Goal: Task Accomplishment & Management: Manage account settings

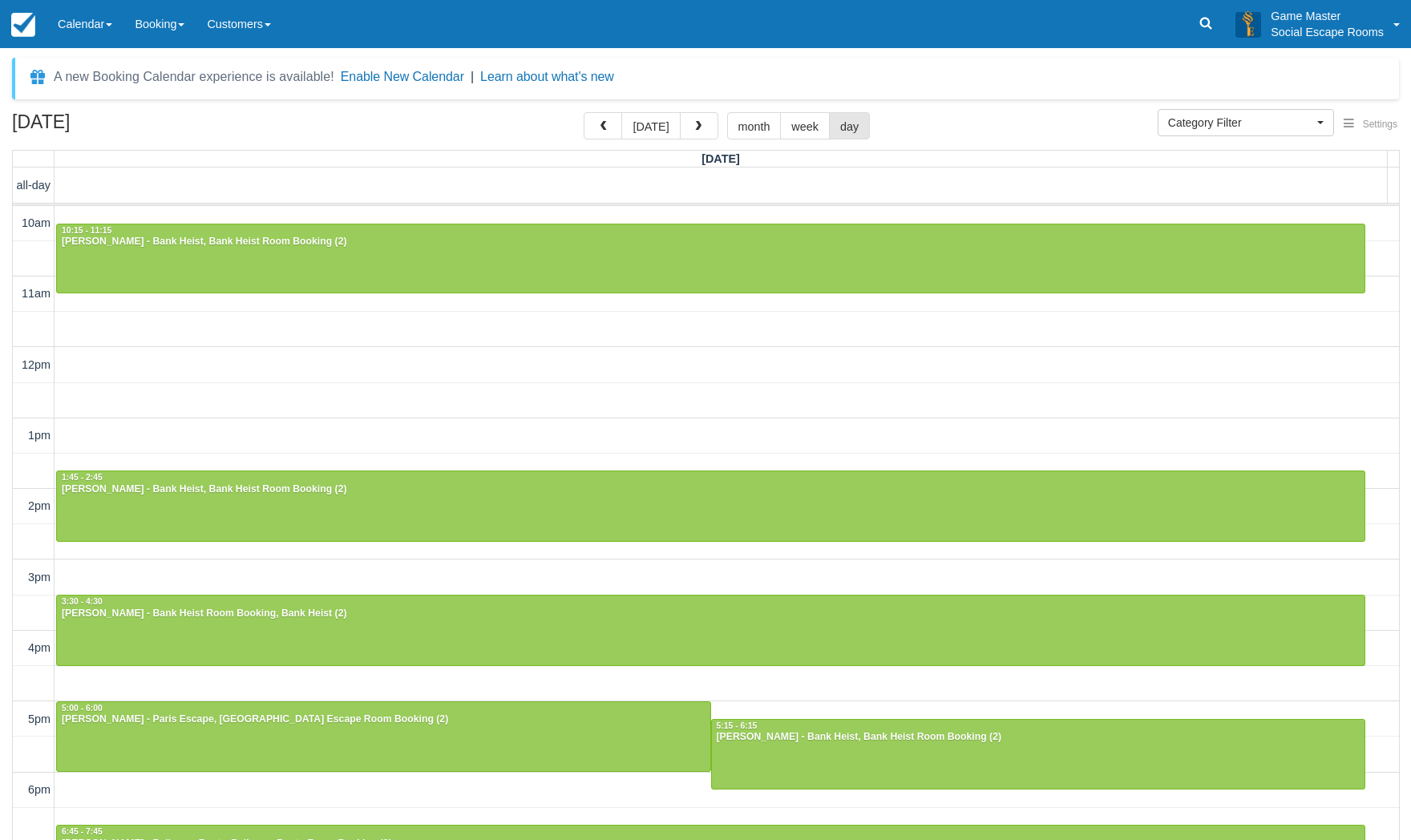
select select
click at [81, 33] on link "Calendar" at bounding box center [84, 24] width 77 height 48
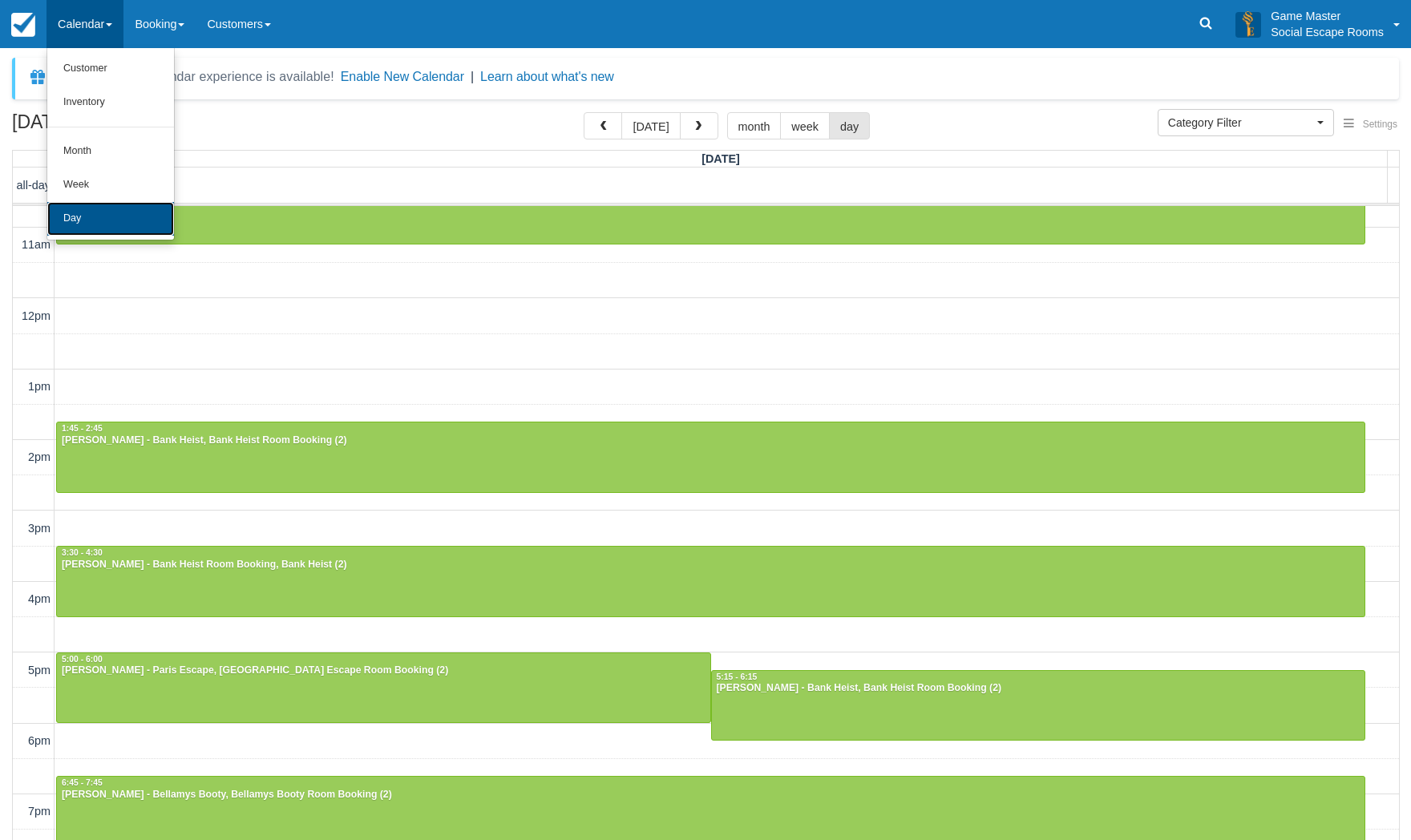
click at [90, 215] on link "Day" at bounding box center [110, 219] width 127 height 33
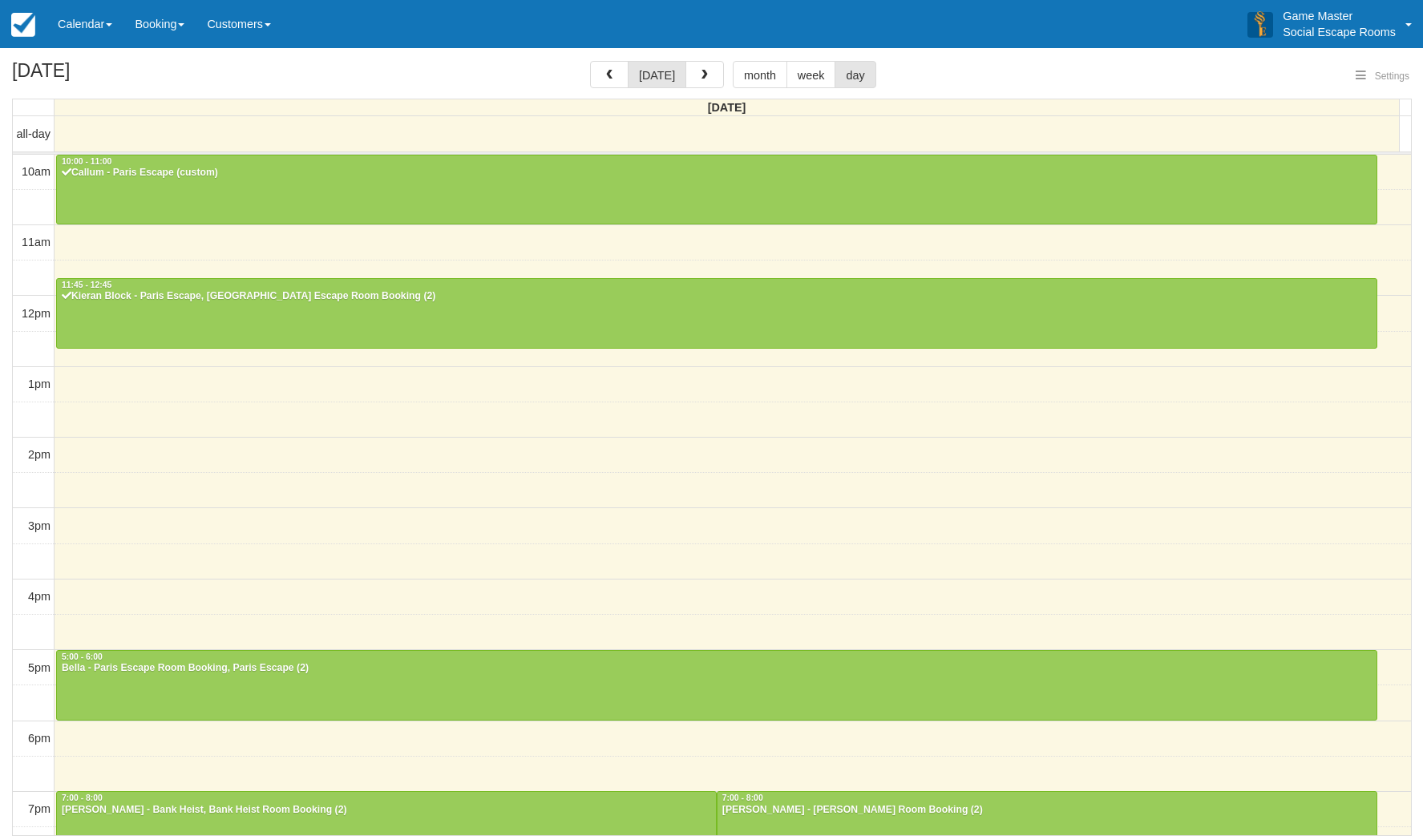
select select
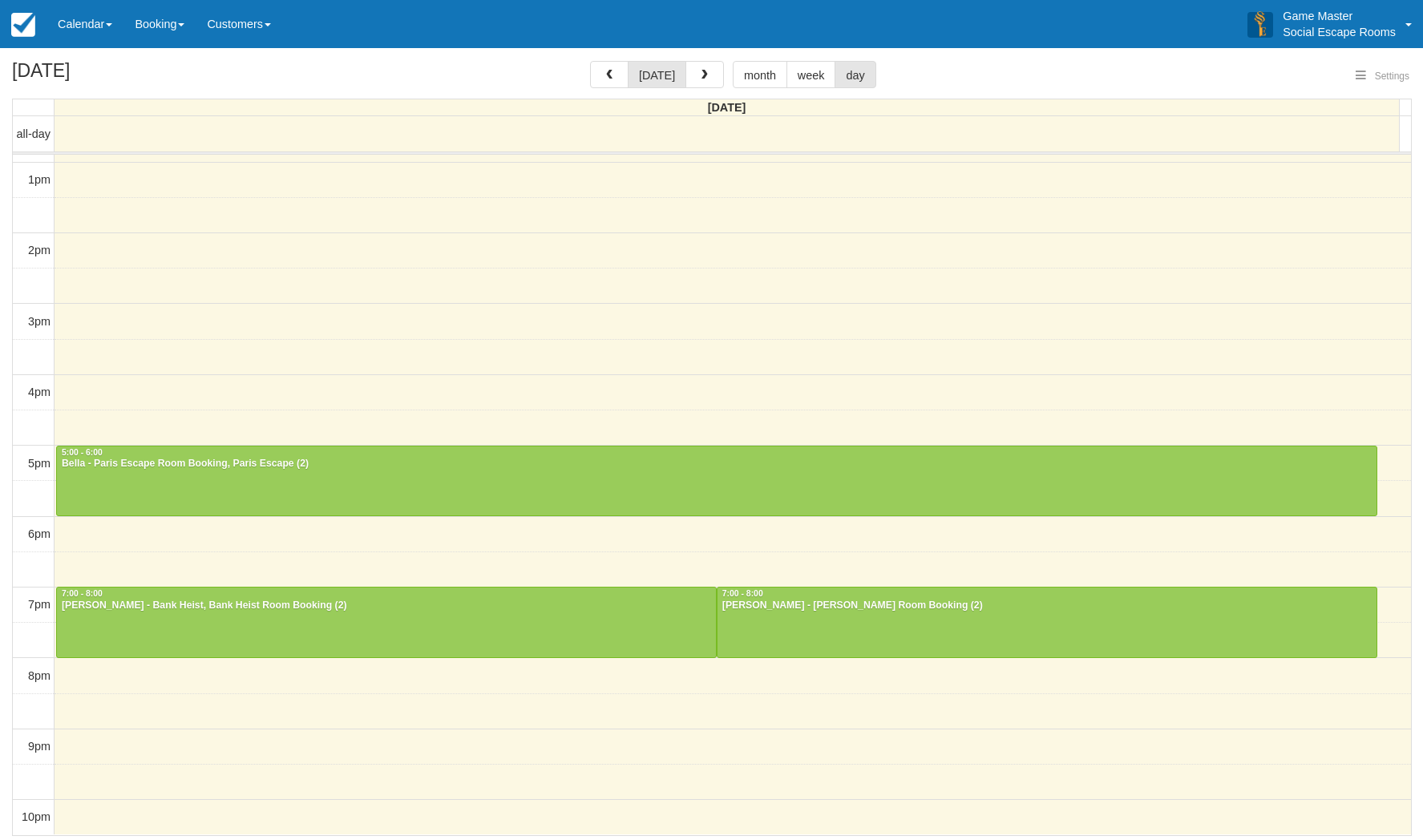
select select
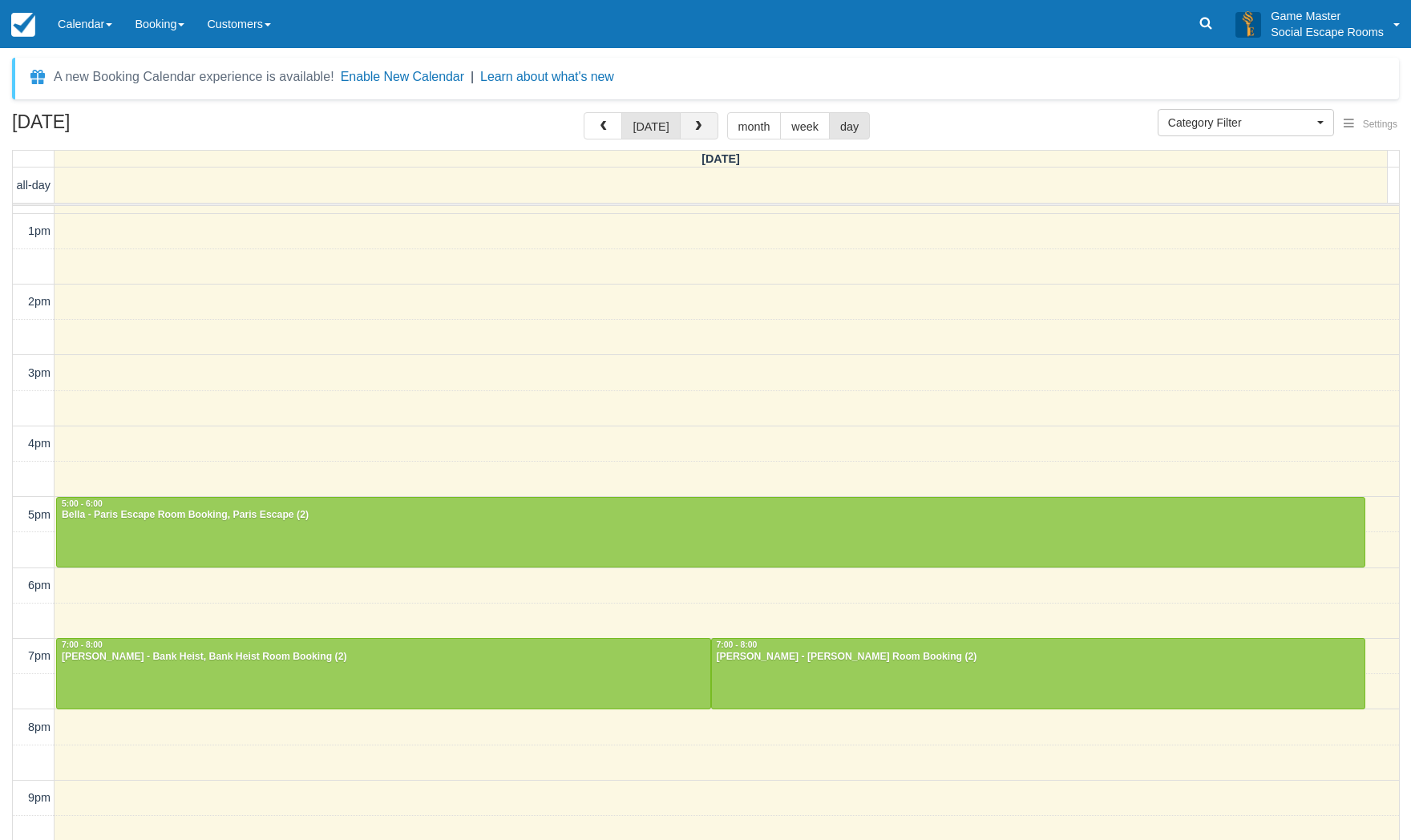
click at [690, 138] on button "button" at bounding box center [699, 126] width 39 height 28
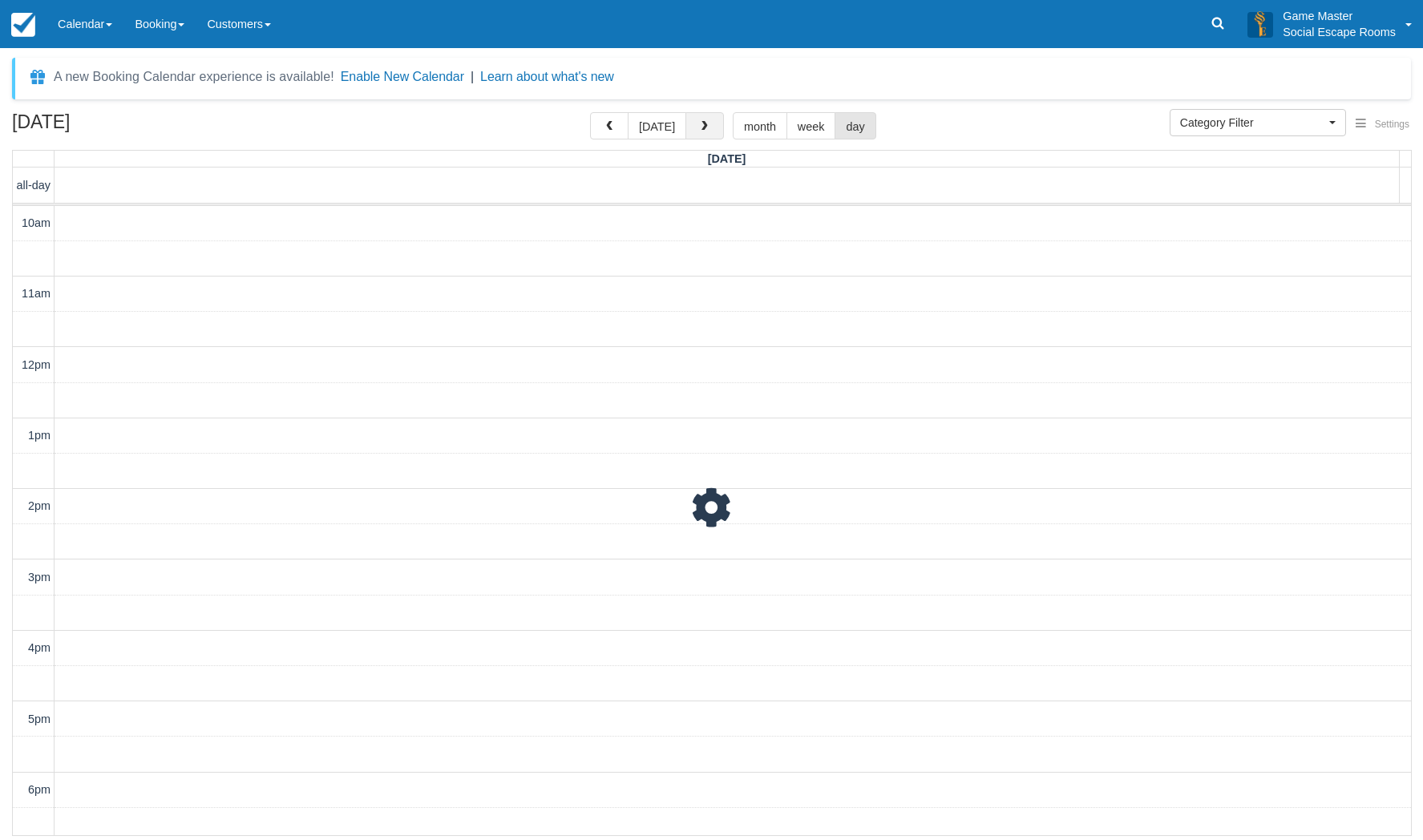
scroll to position [256, 0]
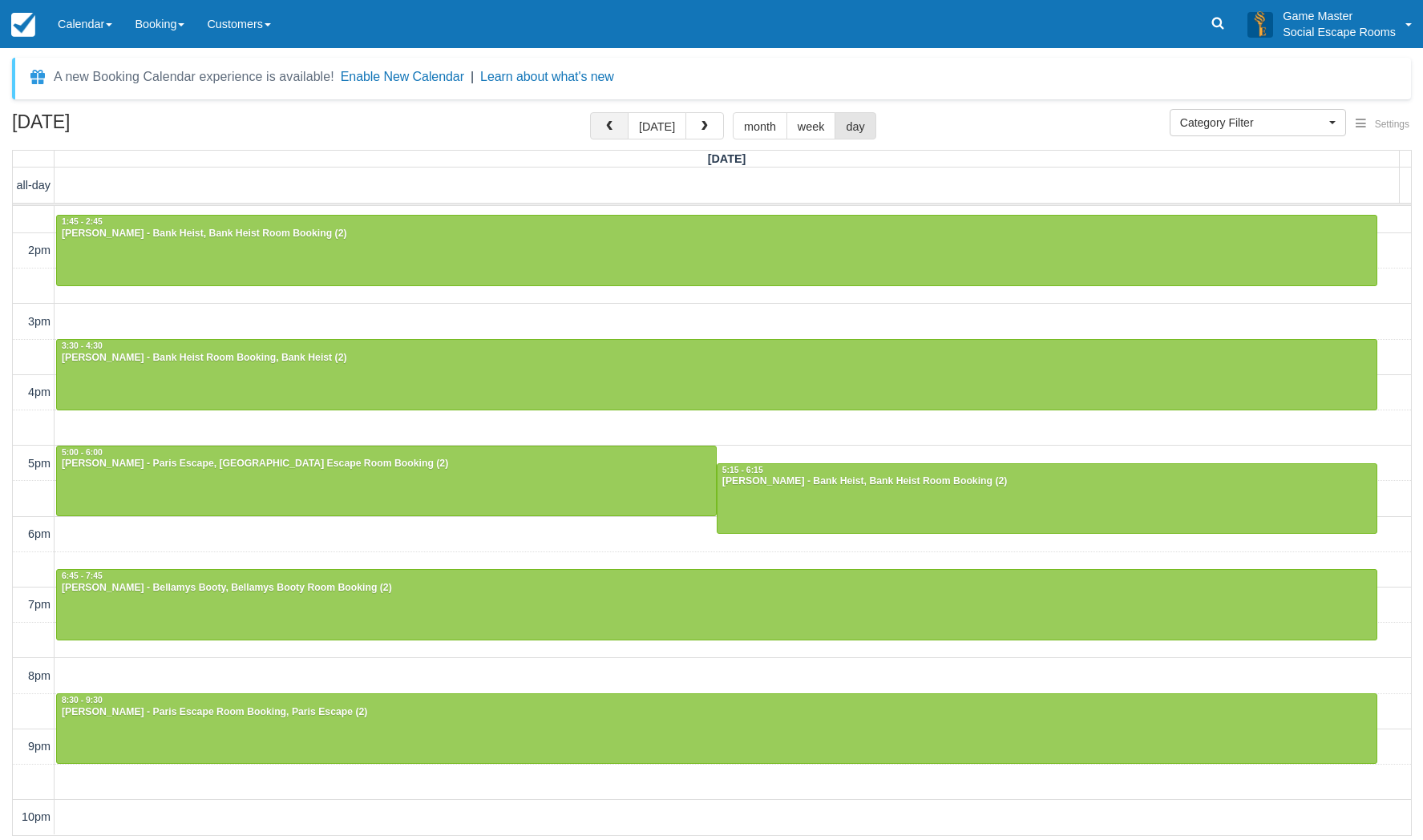
click at [623, 126] on button "button" at bounding box center [609, 126] width 39 height 28
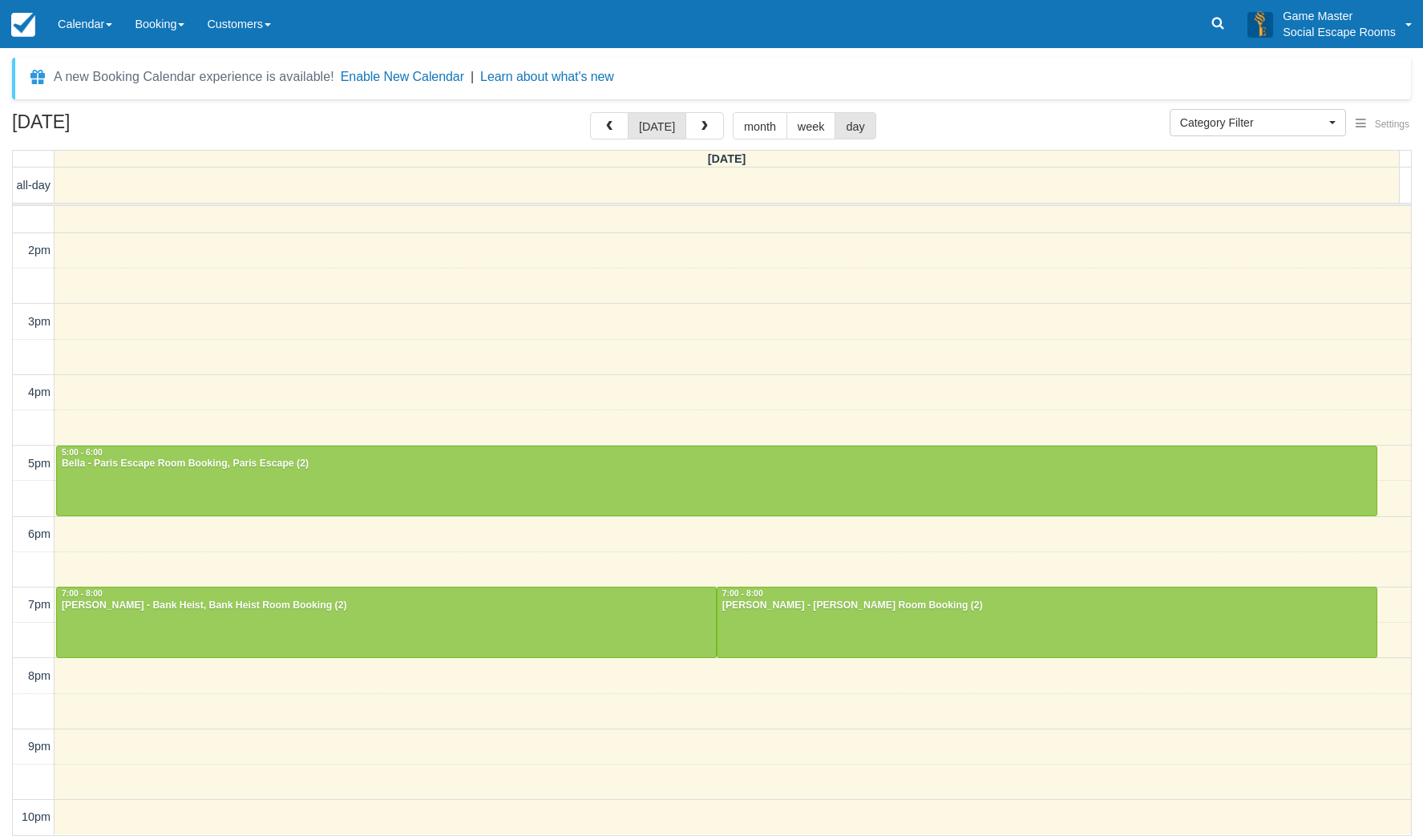
scroll to position [255, 0]
click at [562, 23] on div "Menu Calendar Customer Inventory Month Week Day Booking Notes New Booking Merch…" at bounding box center [711, 24] width 1423 height 48
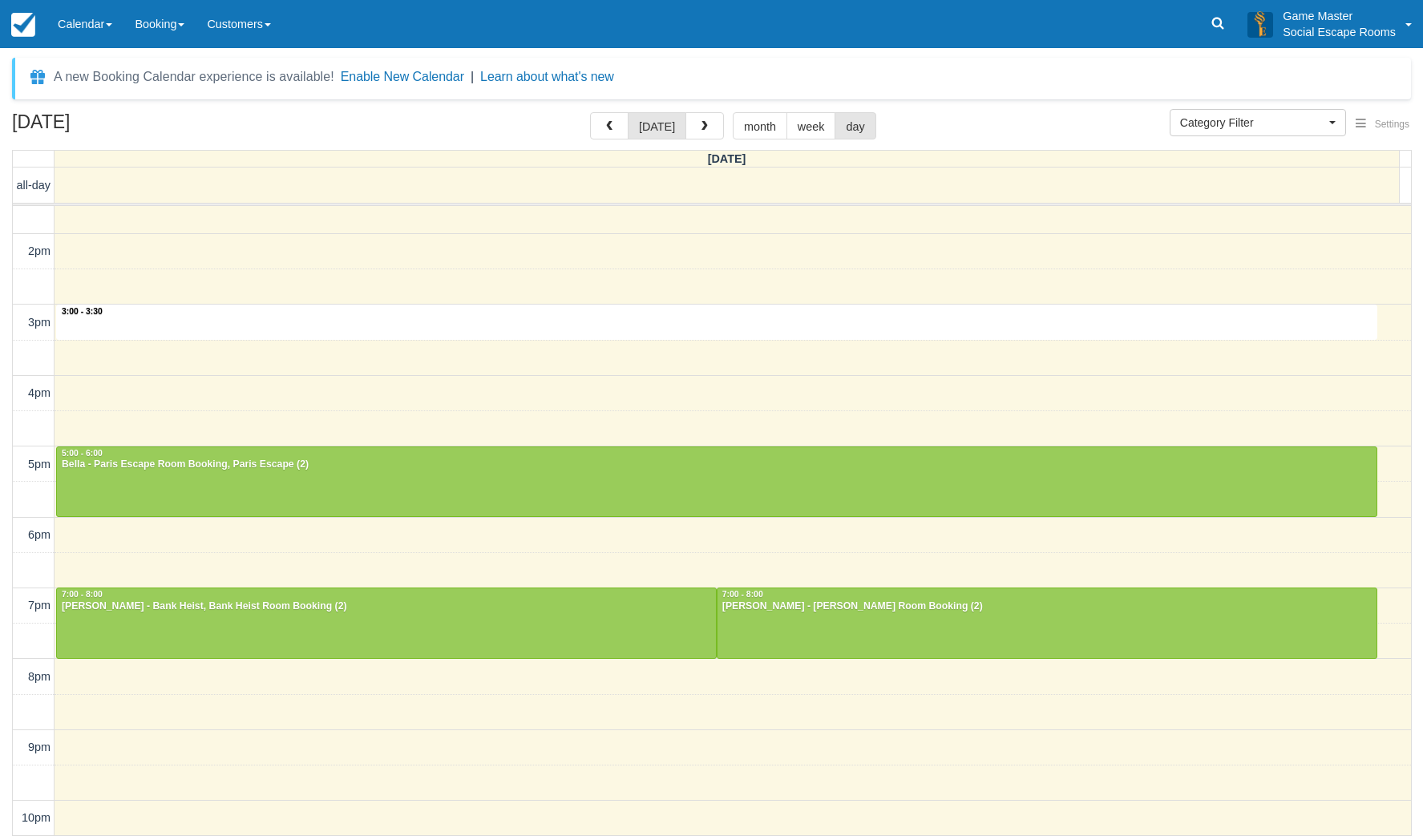
click at [264, 331] on div "10am 11am 12pm 1pm 2pm 3pm 4pm 5pm 6pm 7pm 8pm 9pm 10pm 3:00 - 3:30 10:00 - 11:…" at bounding box center [712, 393] width 1398 height 884
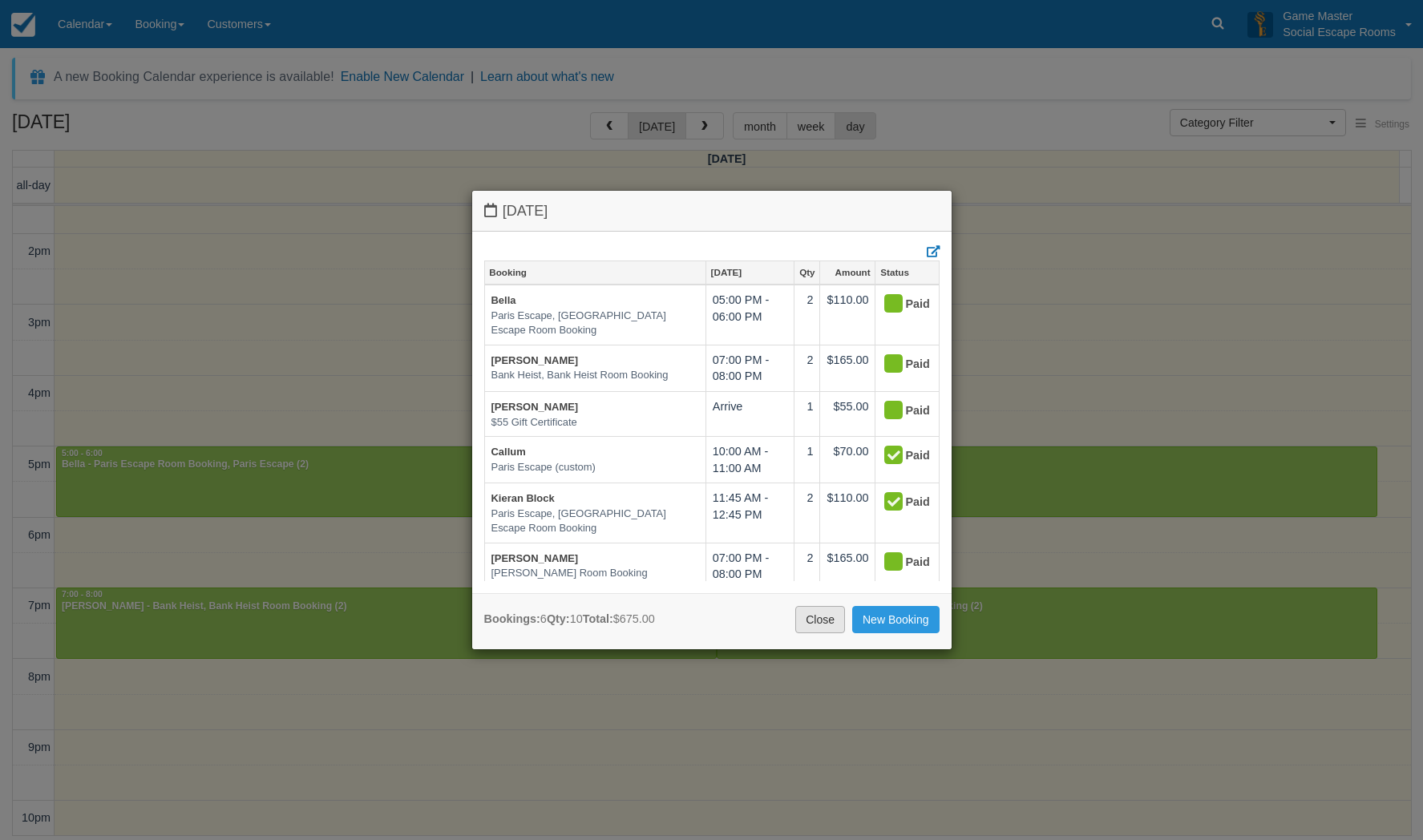
click at [816, 613] on link "Close" at bounding box center [820, 619] width 50 height 28
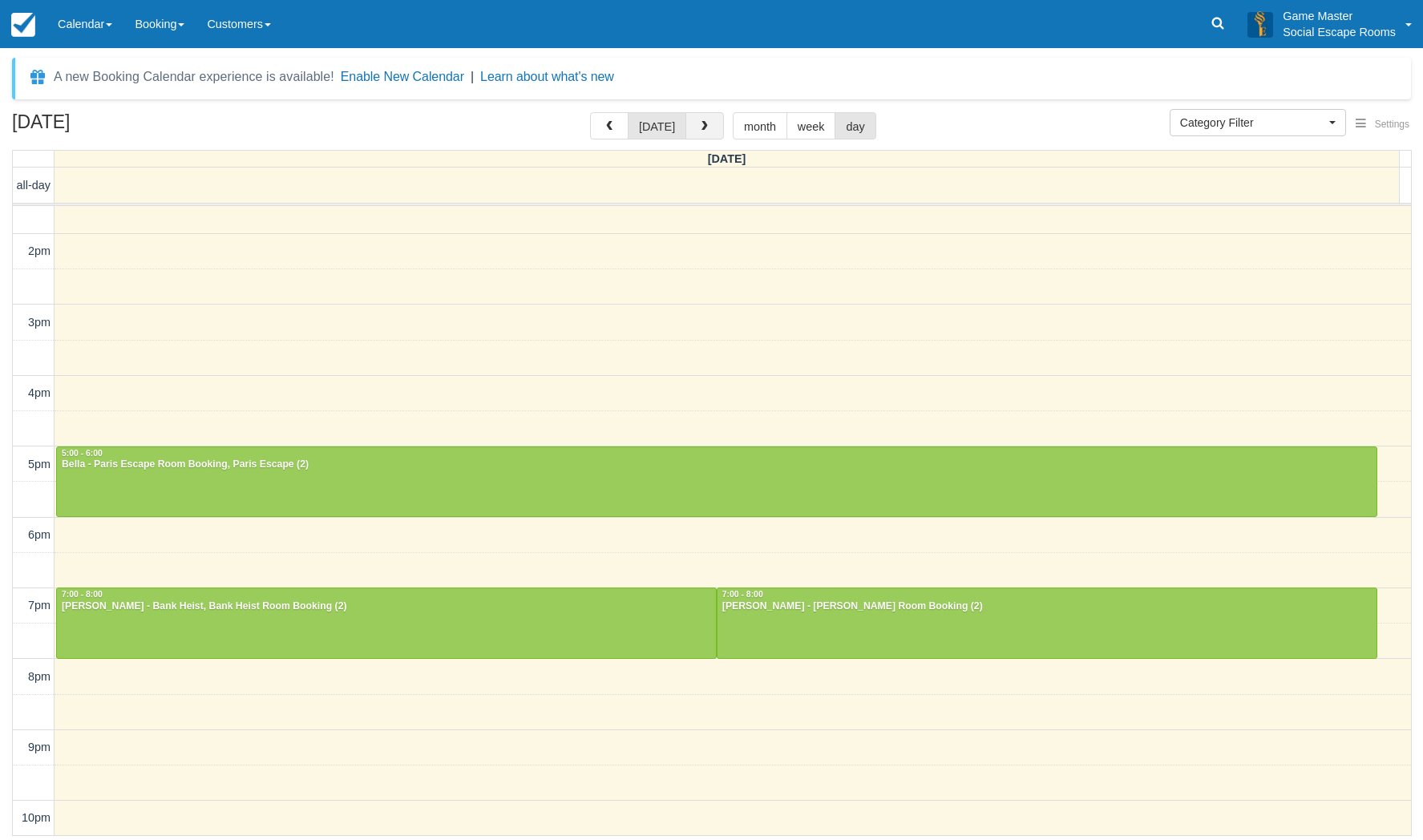
click at [712, 135] on button "button" at bounding box center [705, 126] width 39 height 28
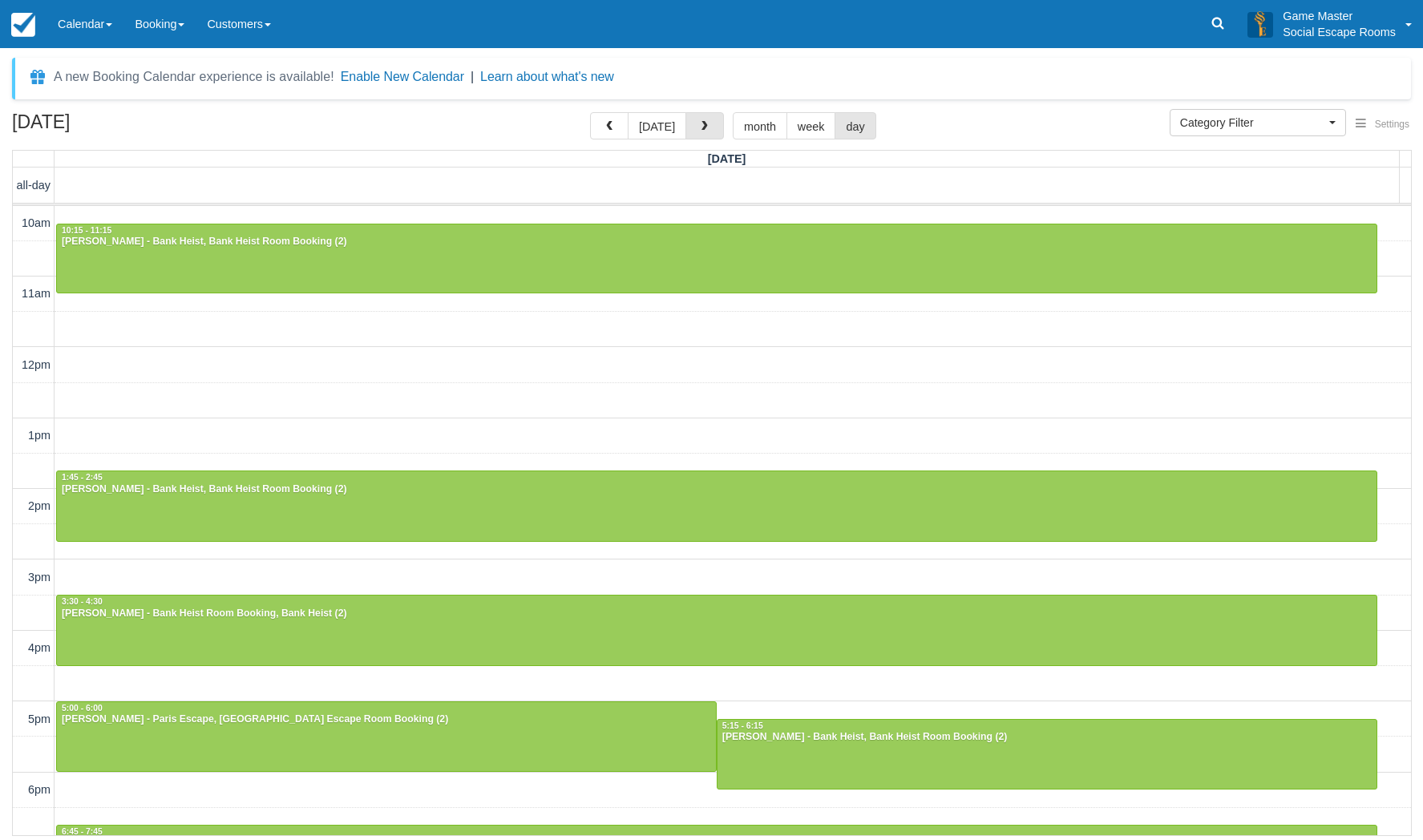
drag, startPoint x: 704, startPoint y: 126, endPoint x: 722, endPoint y: 147, distance: 27.7
click at [707, 129] on button "button" at bounding box center [705, 126] width 39 height 28
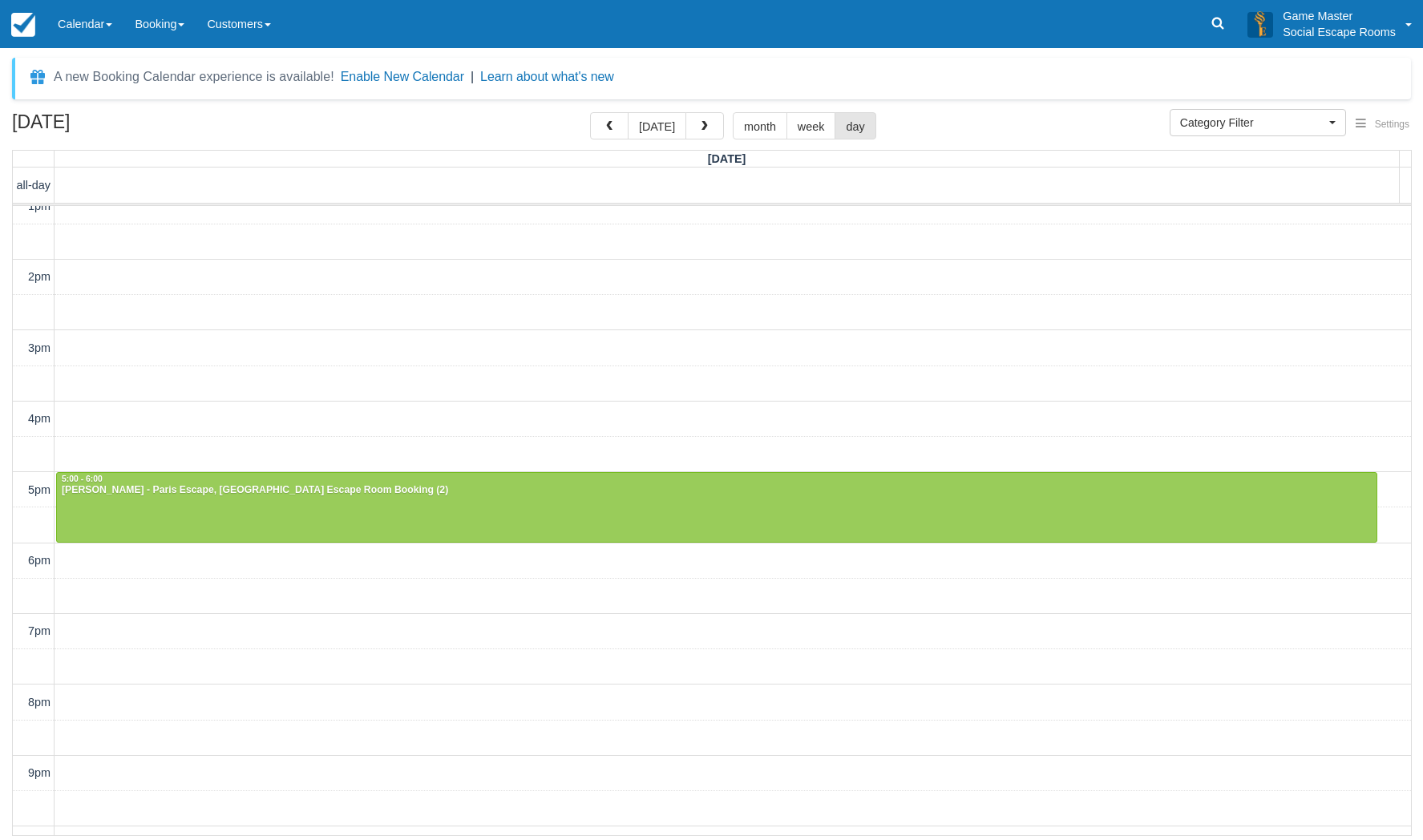
scroll to position [255, 0]
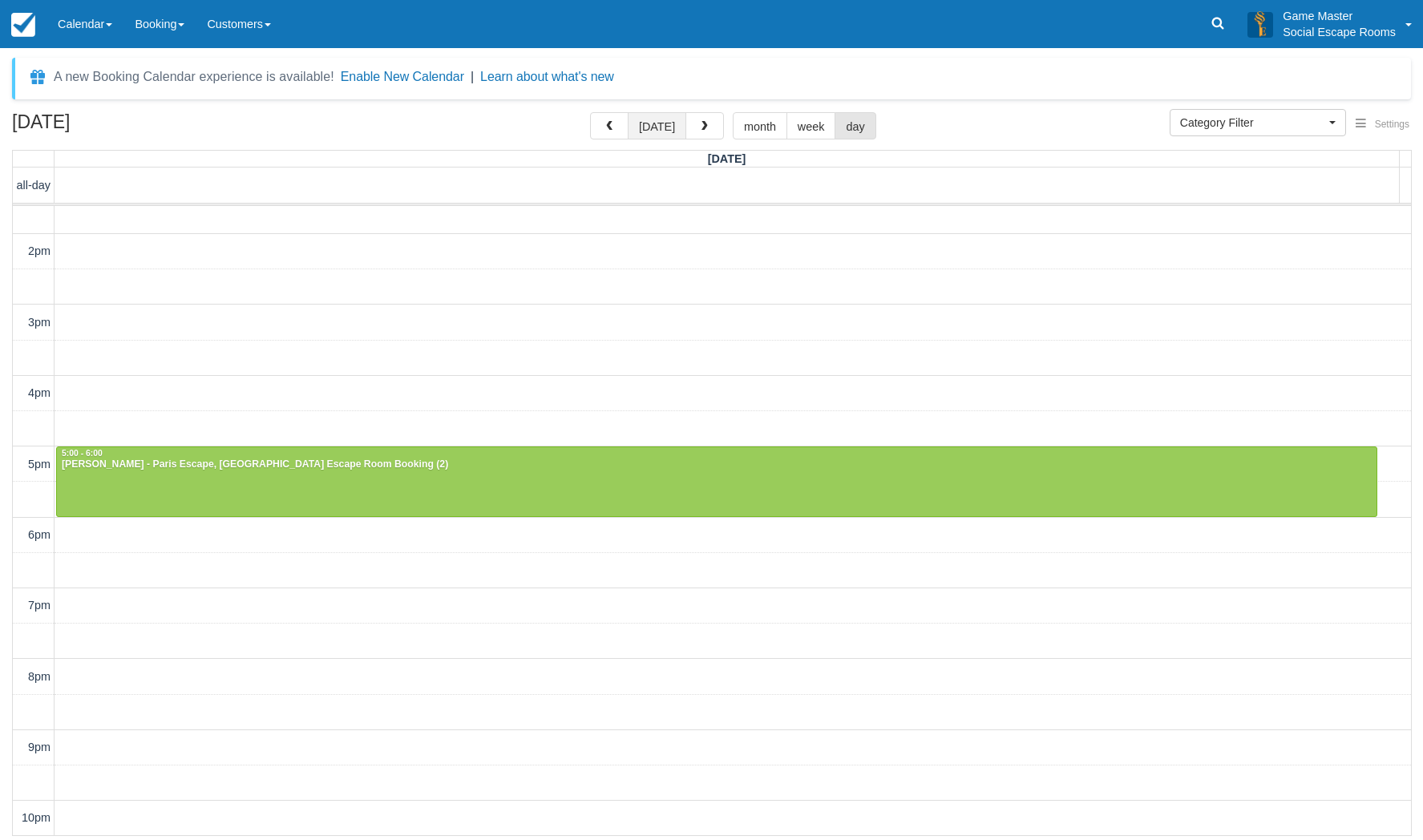
click at [665, 137] on button "today" at bounding box center [657, 126] width 58 height 28
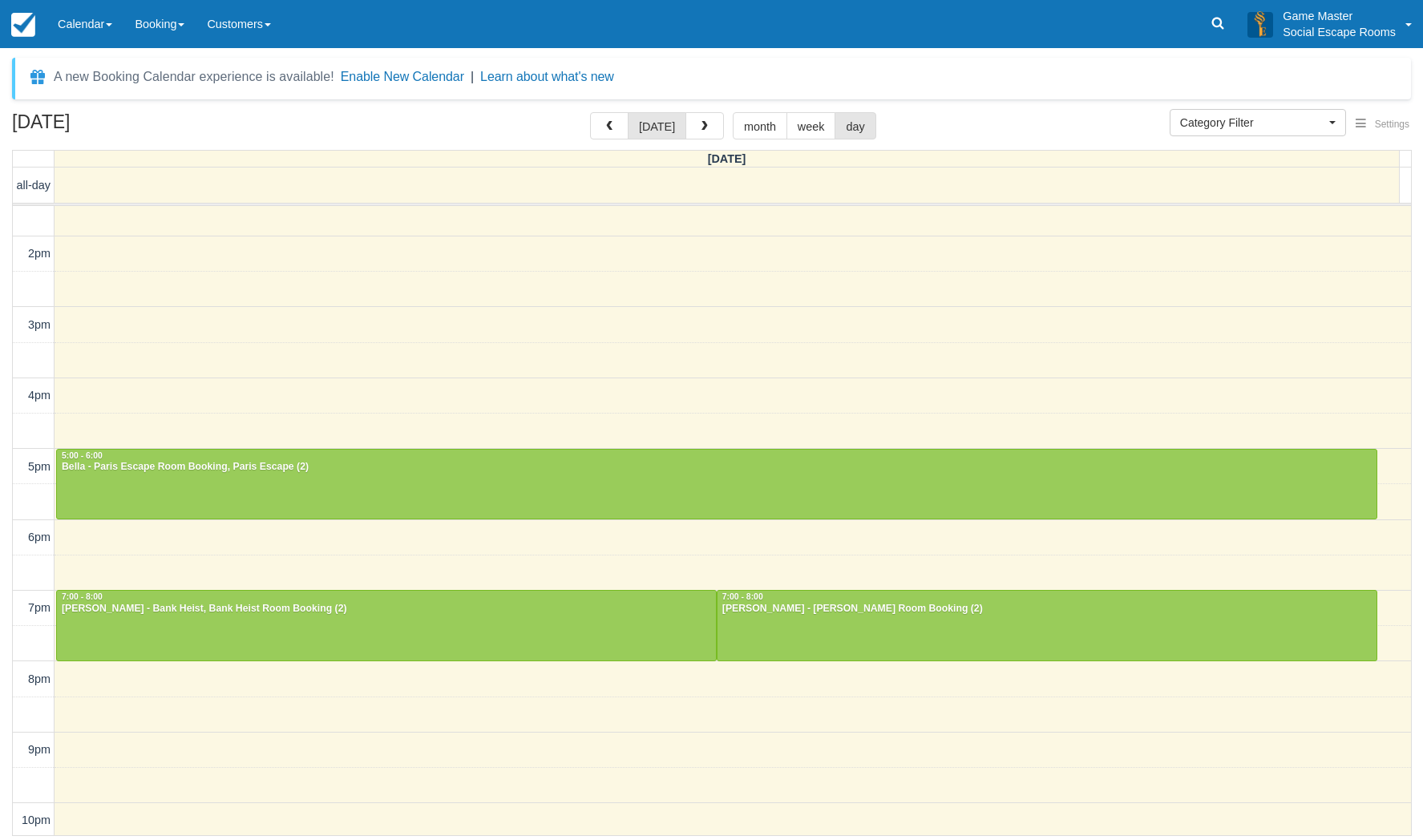
scroll to position [255, 0]
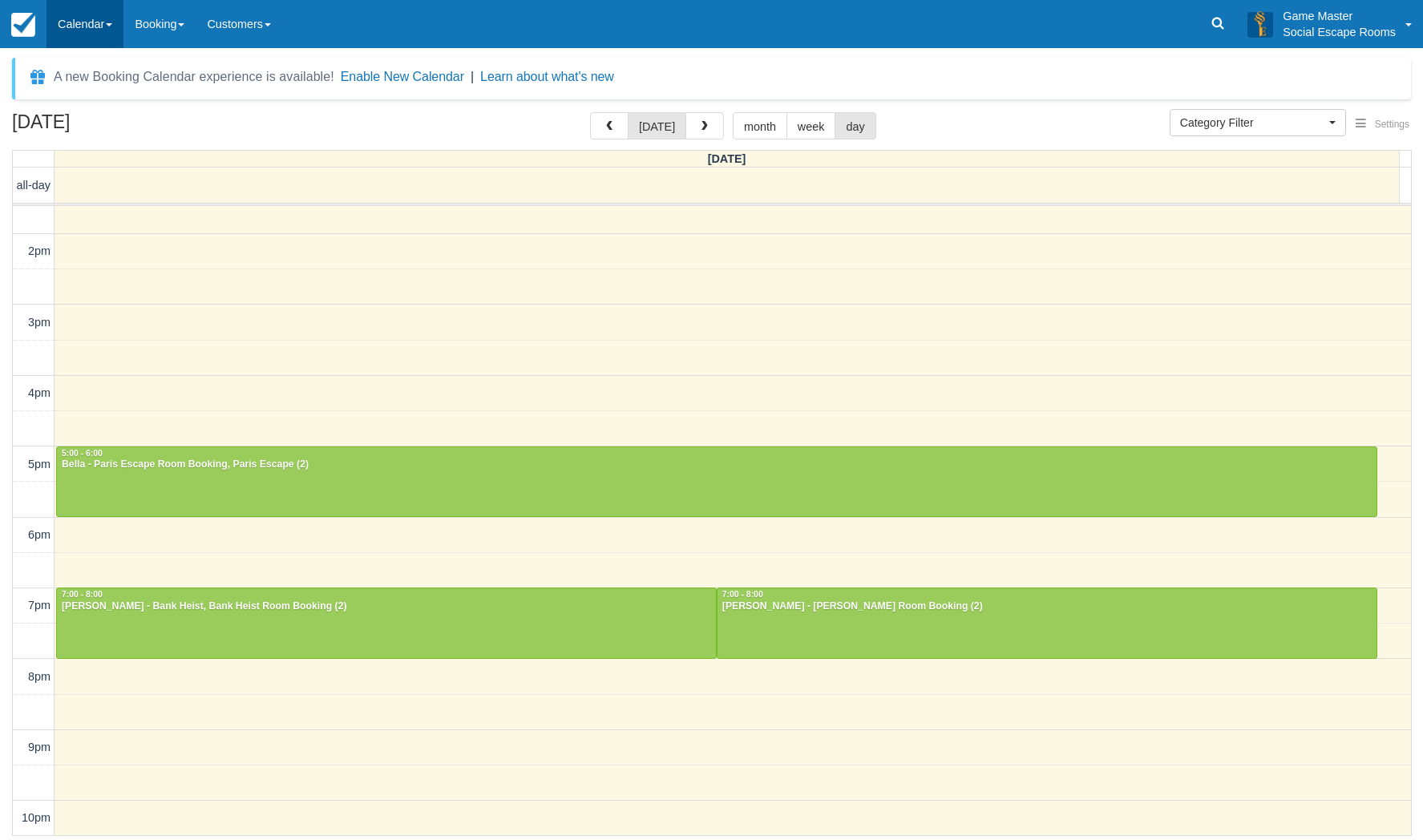
click at [82, 33] on link "Calendar" at bounding box center [84, 24] width 77 height 48
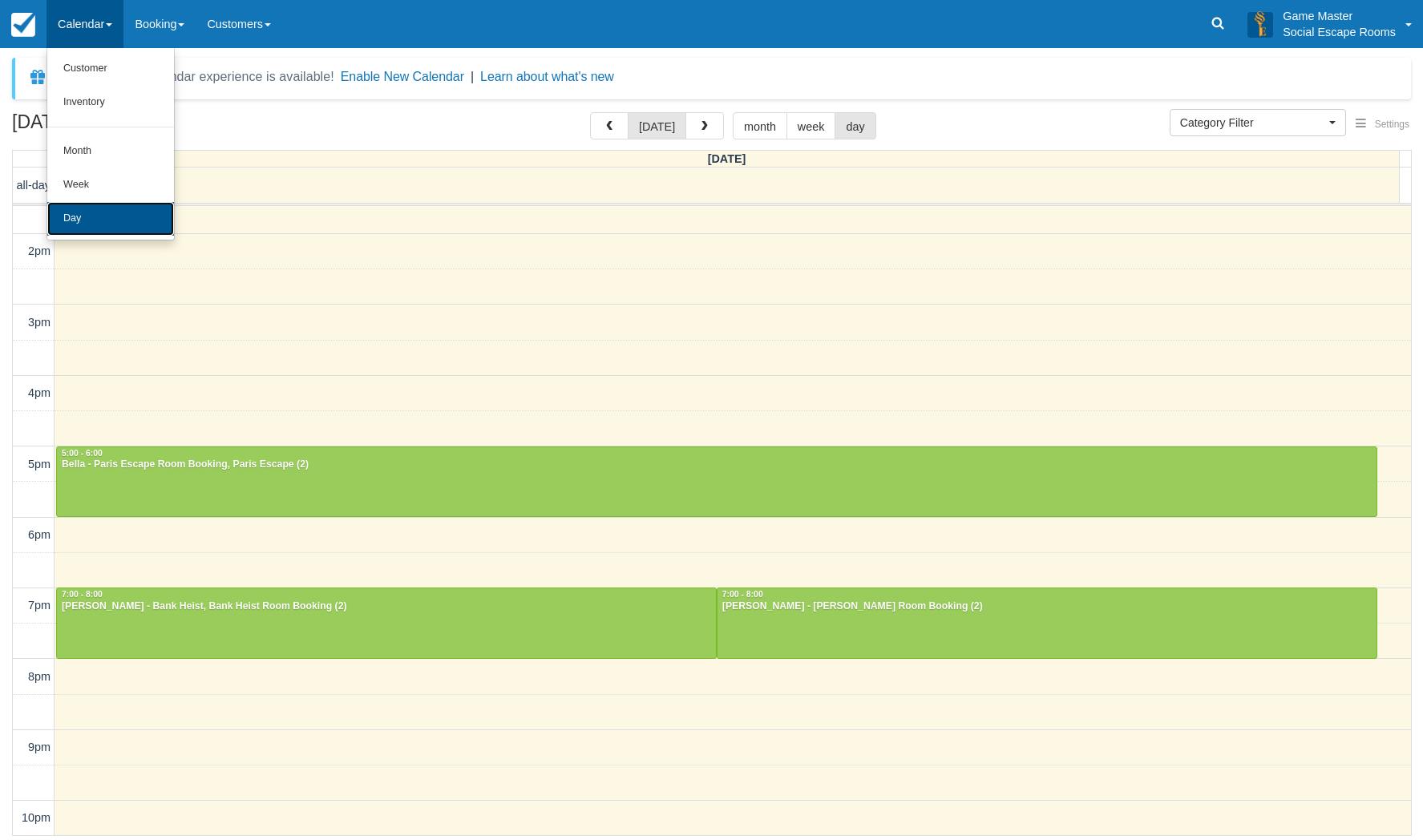
click at [81, 212] on link "Day" at bounding box center [110, 219] width 127 height 33
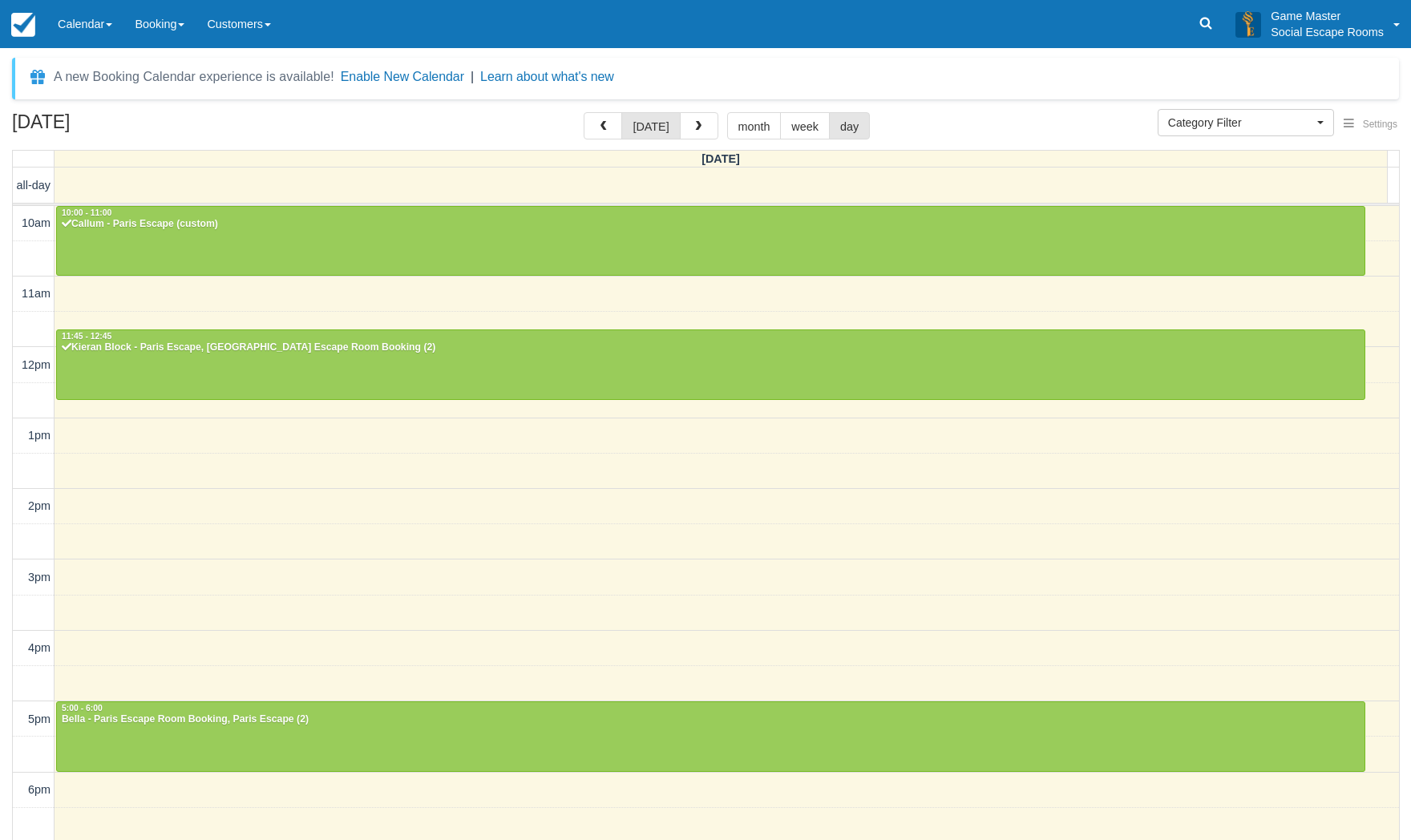
select select
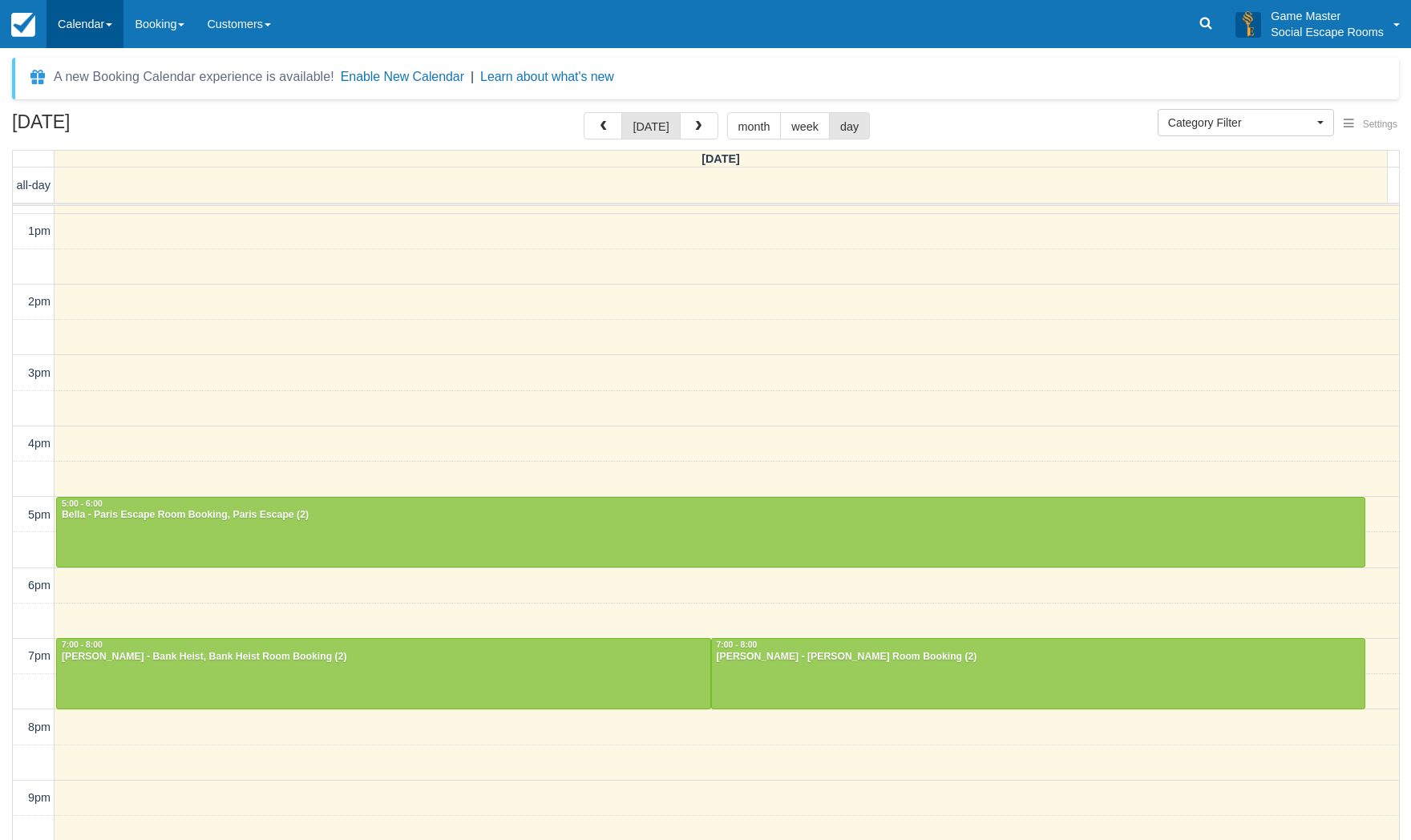
click at [91, 23] on link "Calendar" at bounding box center [84, 24] width 77 height 48
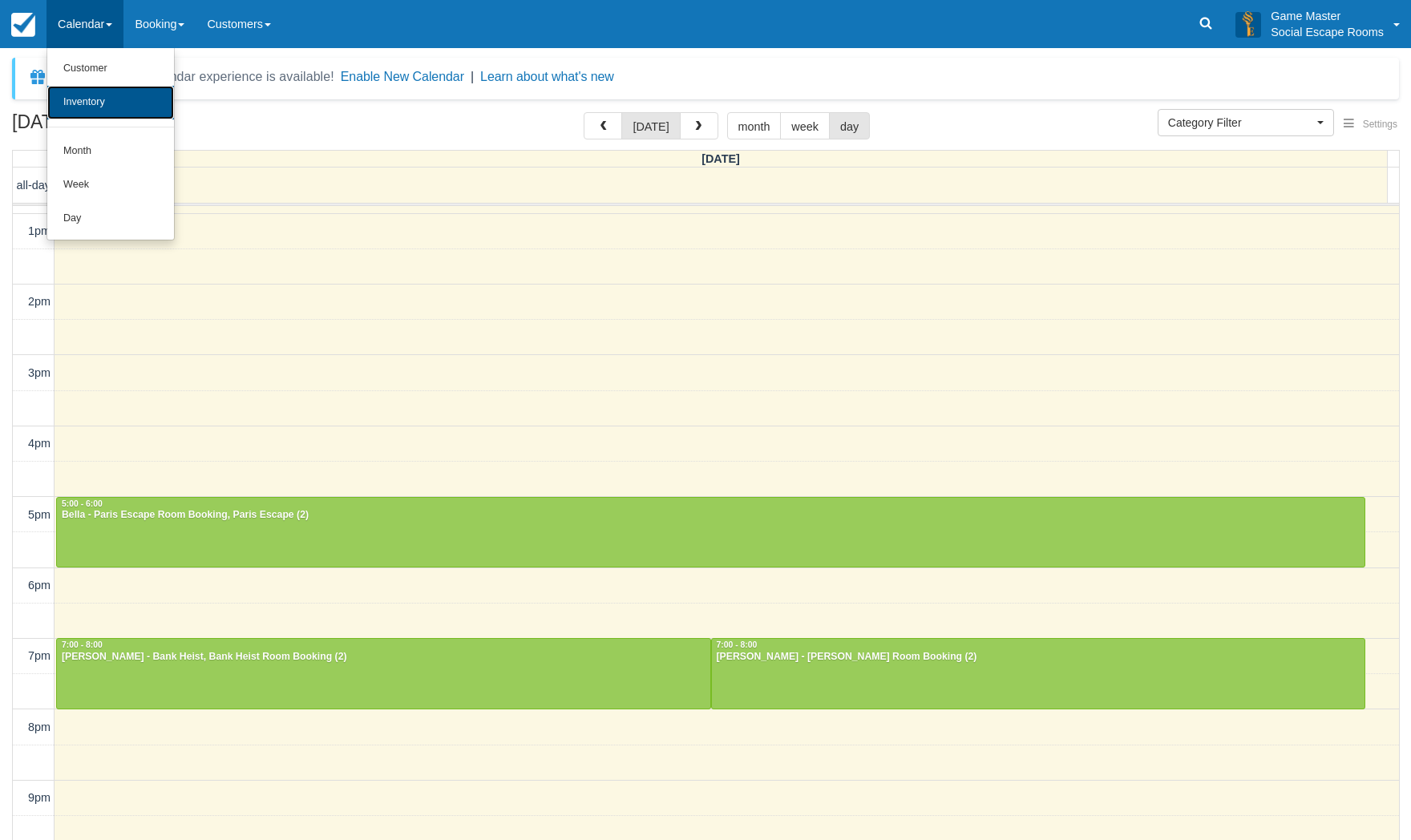
click at [90, 101] on link "Inventory" at bounding box center [110, 102] width 127 height 33
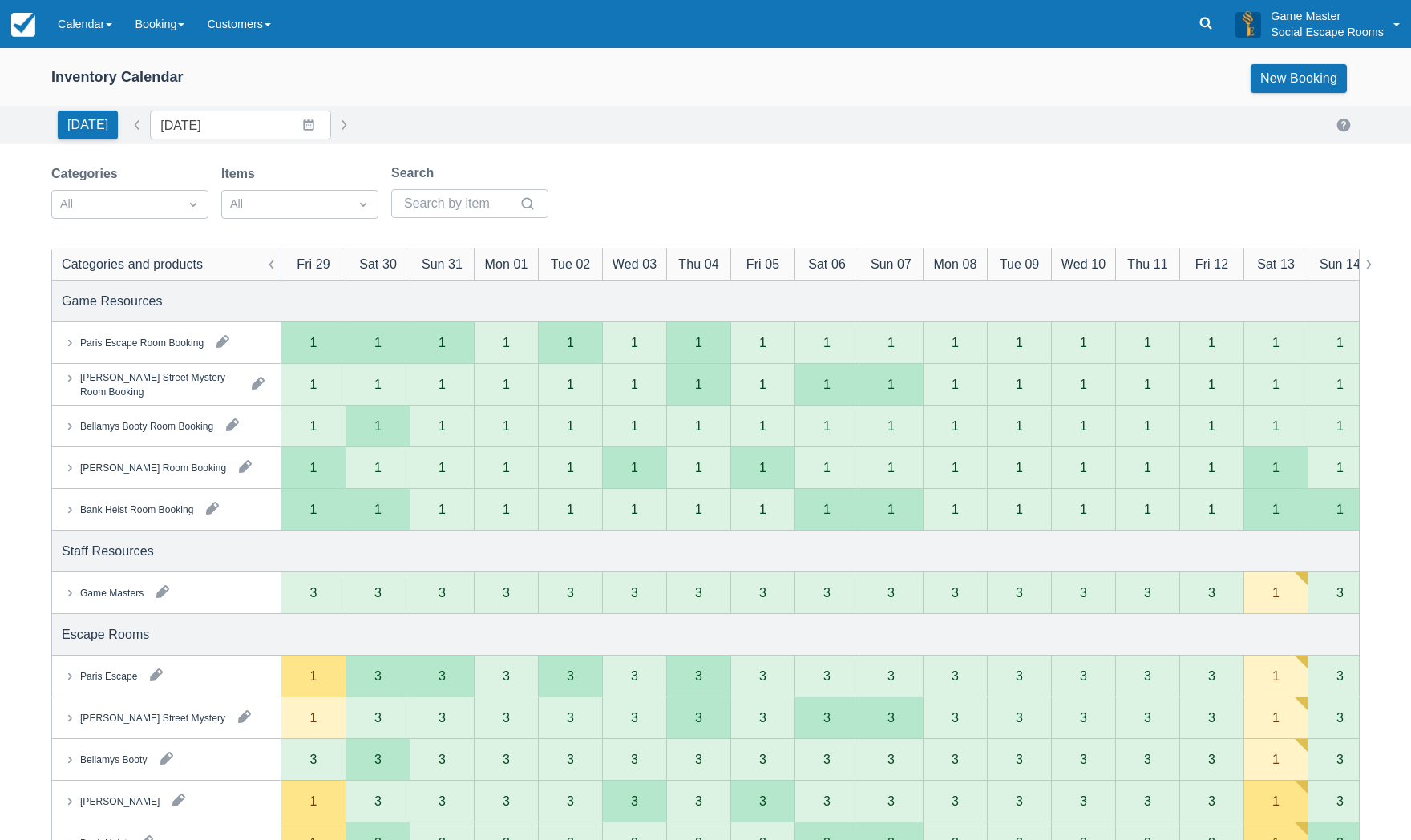
click at [163, 595] on button "button" at bounding box center [163, 592] width 26 height 26
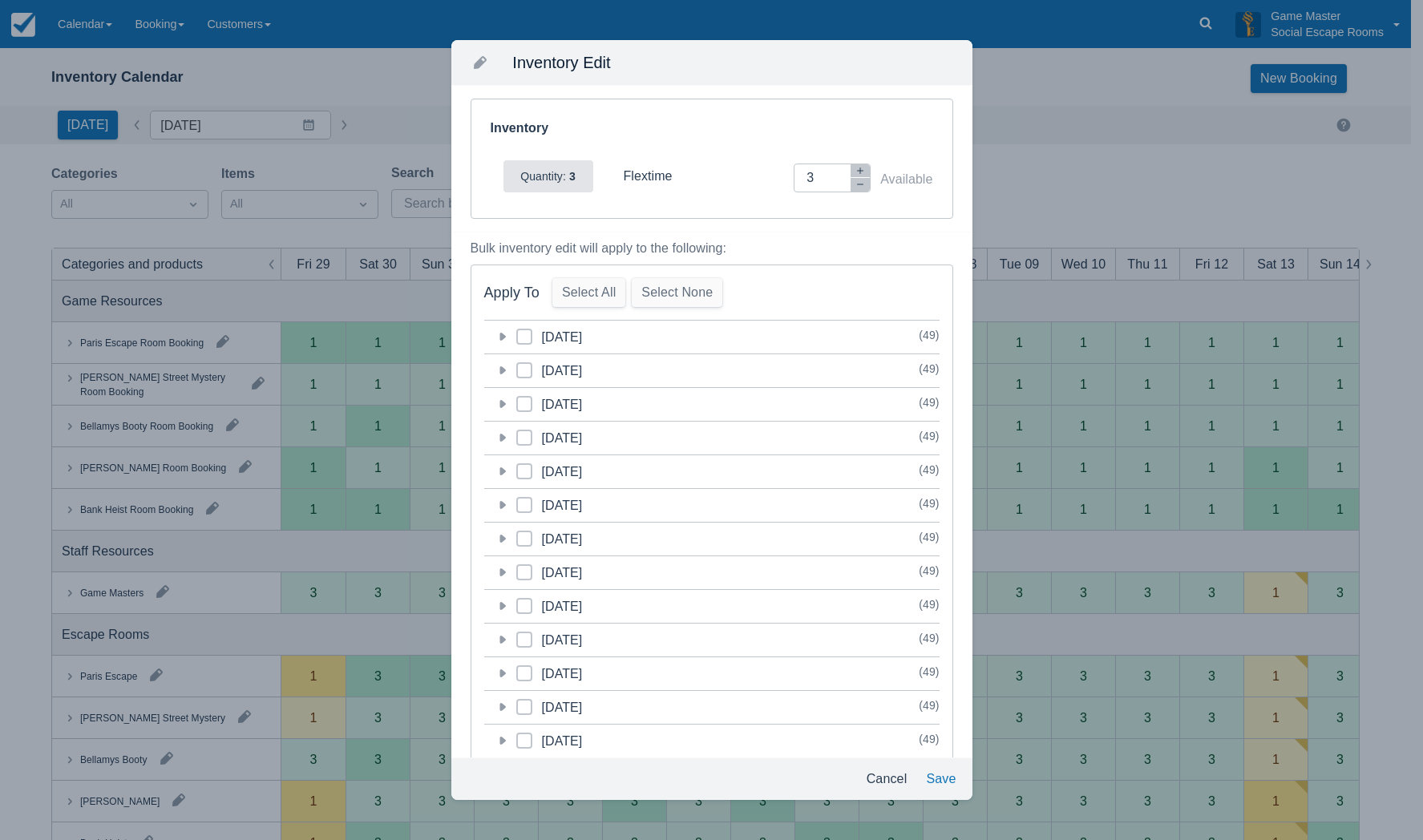
click at [525, 342] on span at bounding box center [524, 342] width 16 height 29
click at [517, 332] on input "category-1756389600" at bounding box center [516, 331] width 1 height 1
checkbox input "true"
click at [855, 186] on icon "button" at bounding box center [860, 184] width 9 height 9
type input "2"
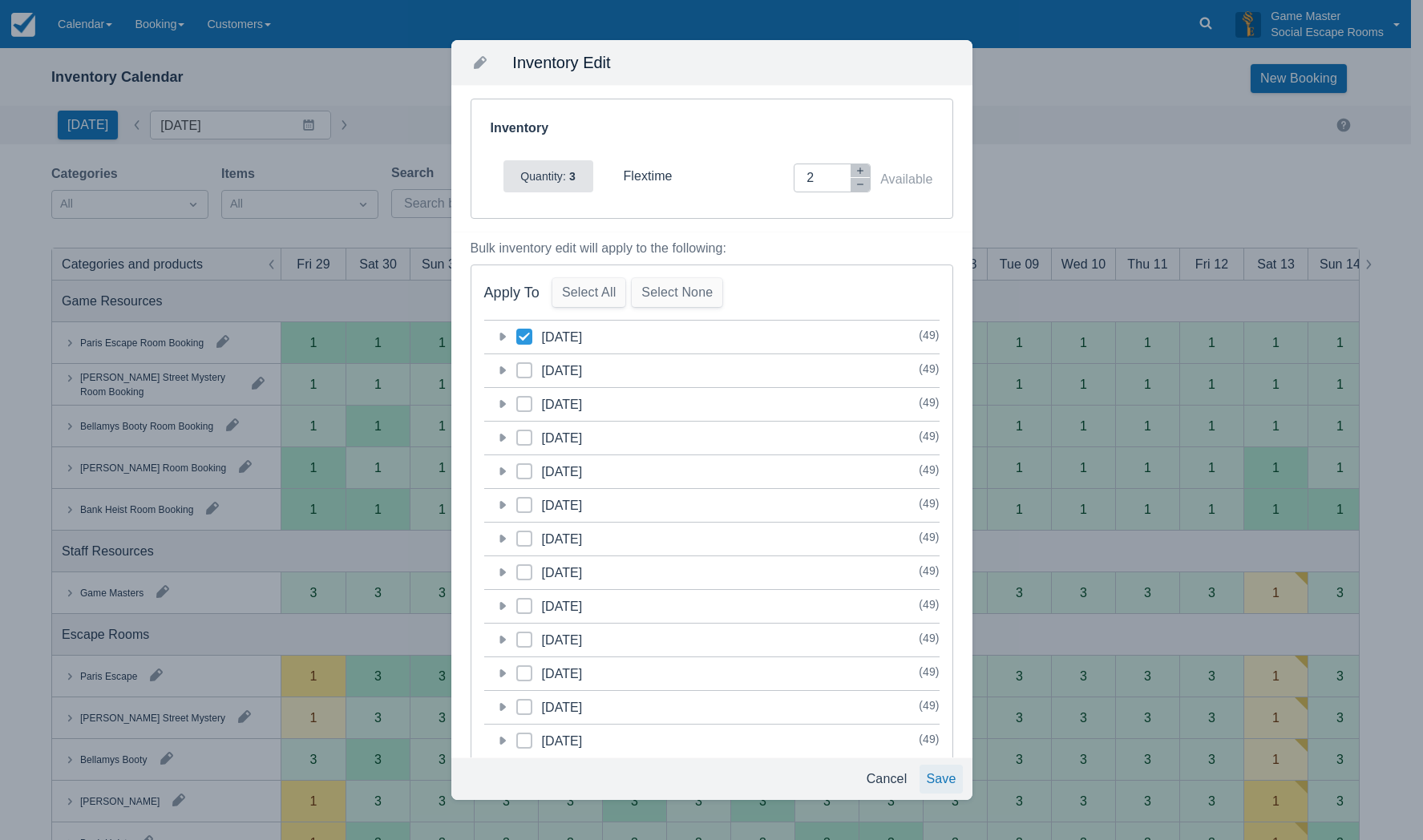
click at [945, 775] on button "Save" at bounding box center [941, 778] width 42 height 29
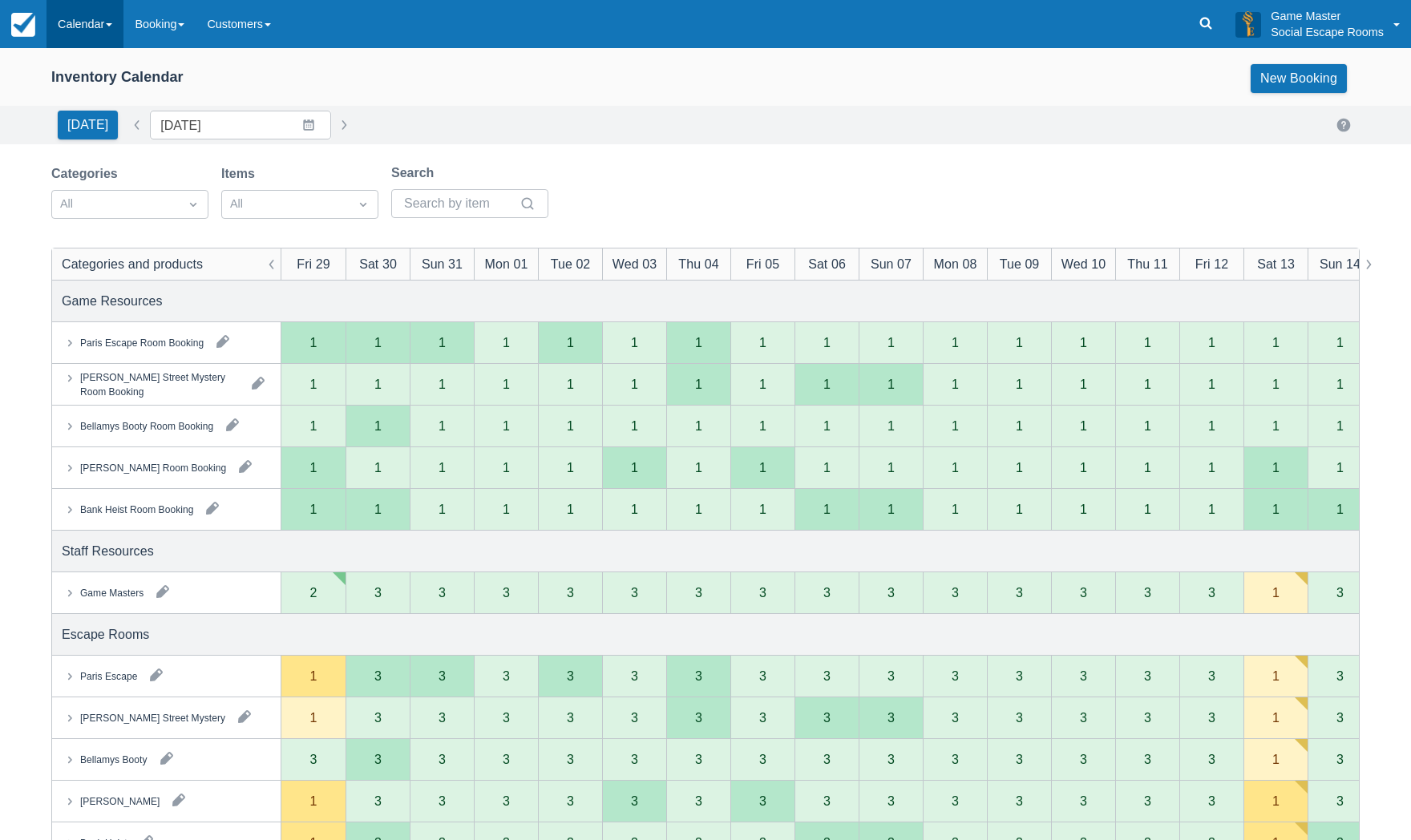
click at [106, 21] on link "Calendar" at bounding box center [84, 24] width 77 height 48
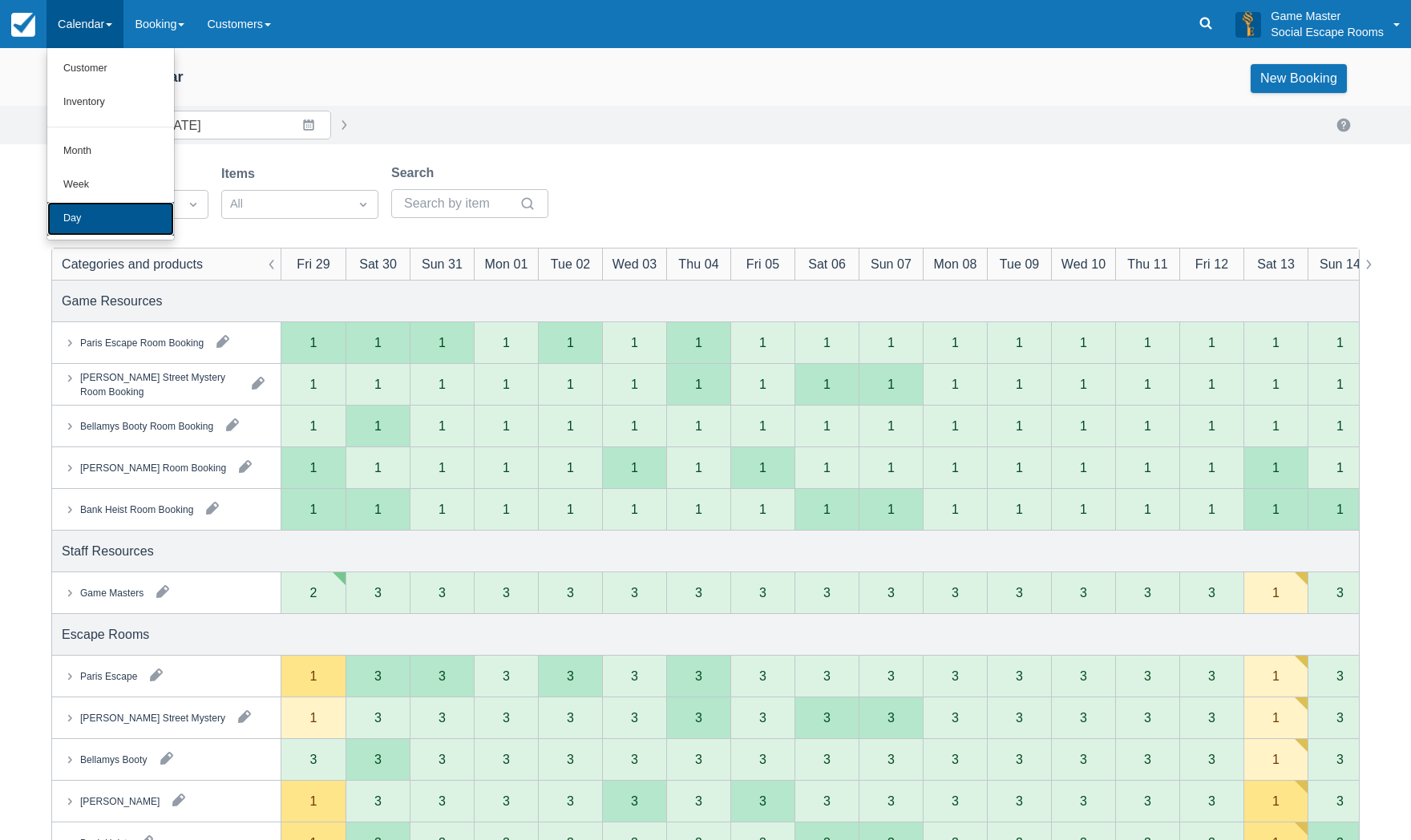
click at [98, 208] on link "Day" at bounding box center [110, 219] width 127 height 33
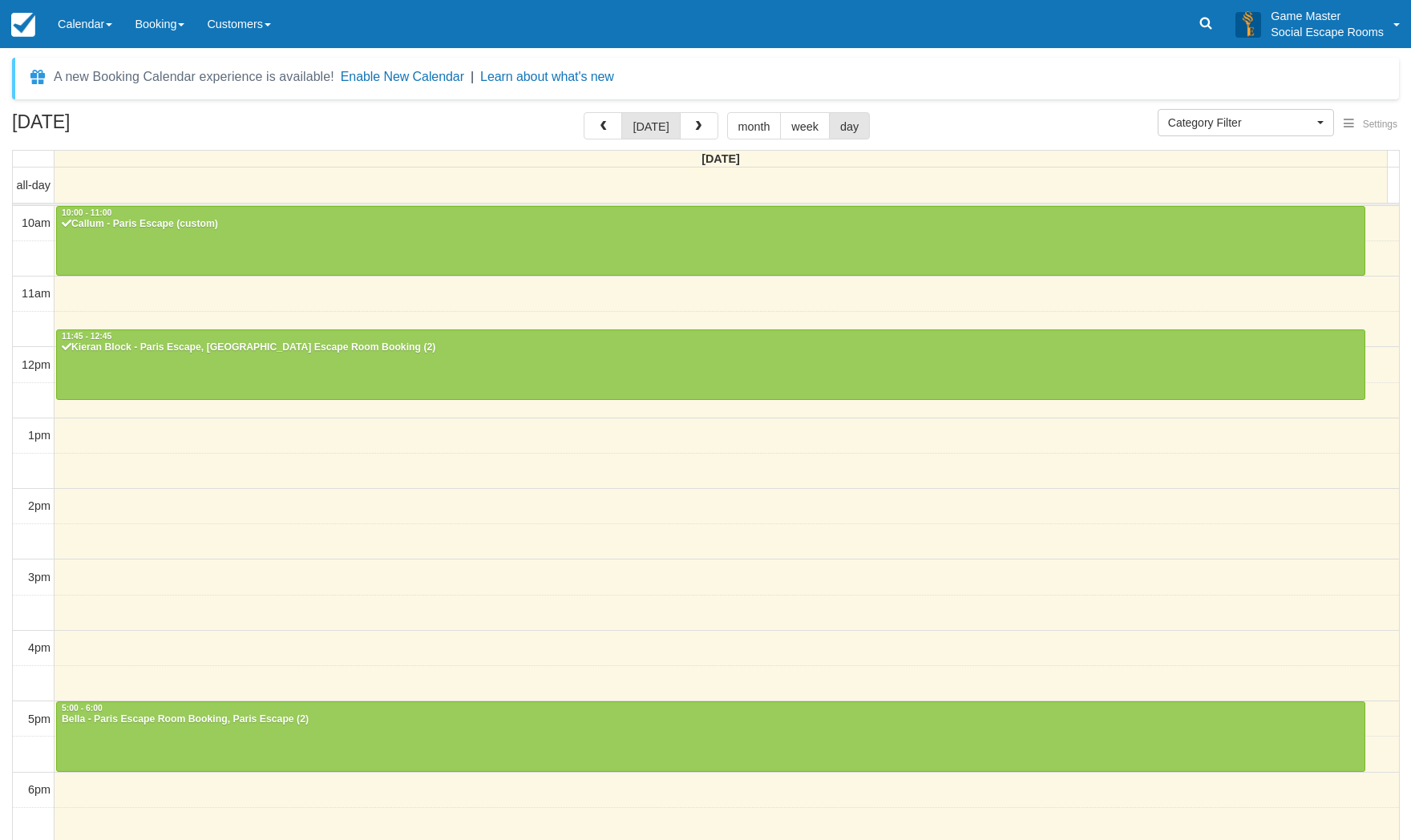
select select
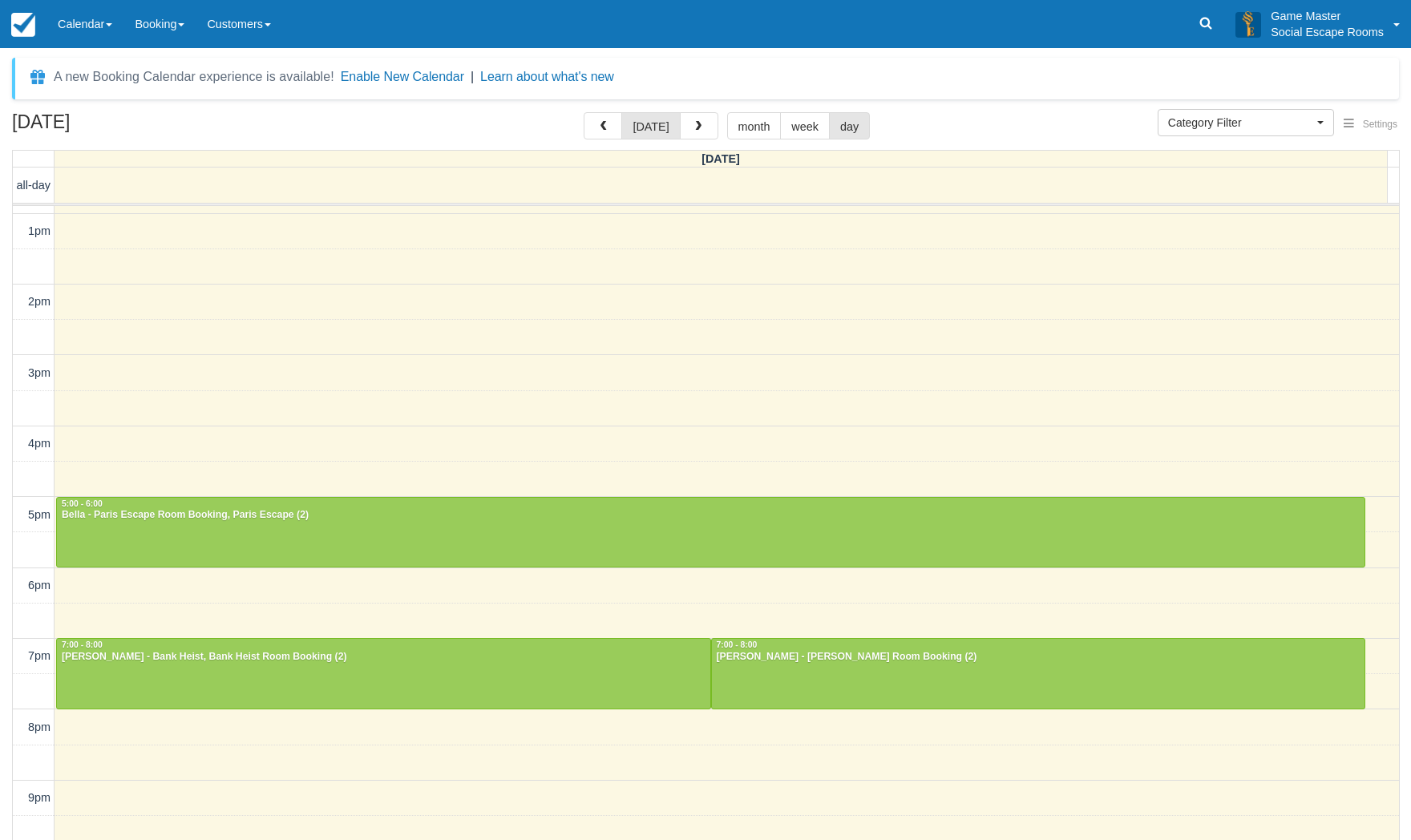
scroll to position [203, 0]
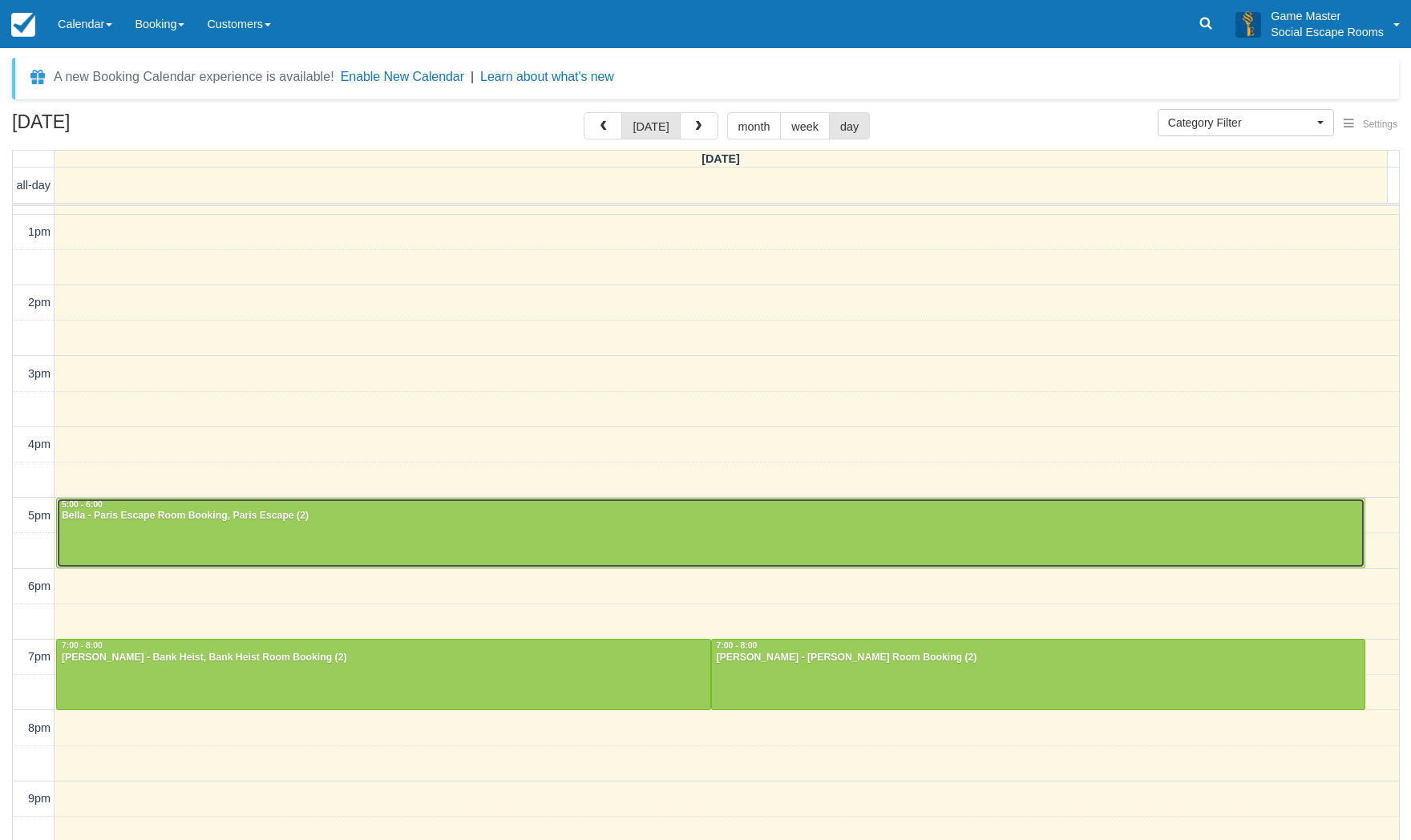
drag, startPoint x: 344, startPoint y: 537, endPoint x: 398, endPoint y: 634, distance: 111.0
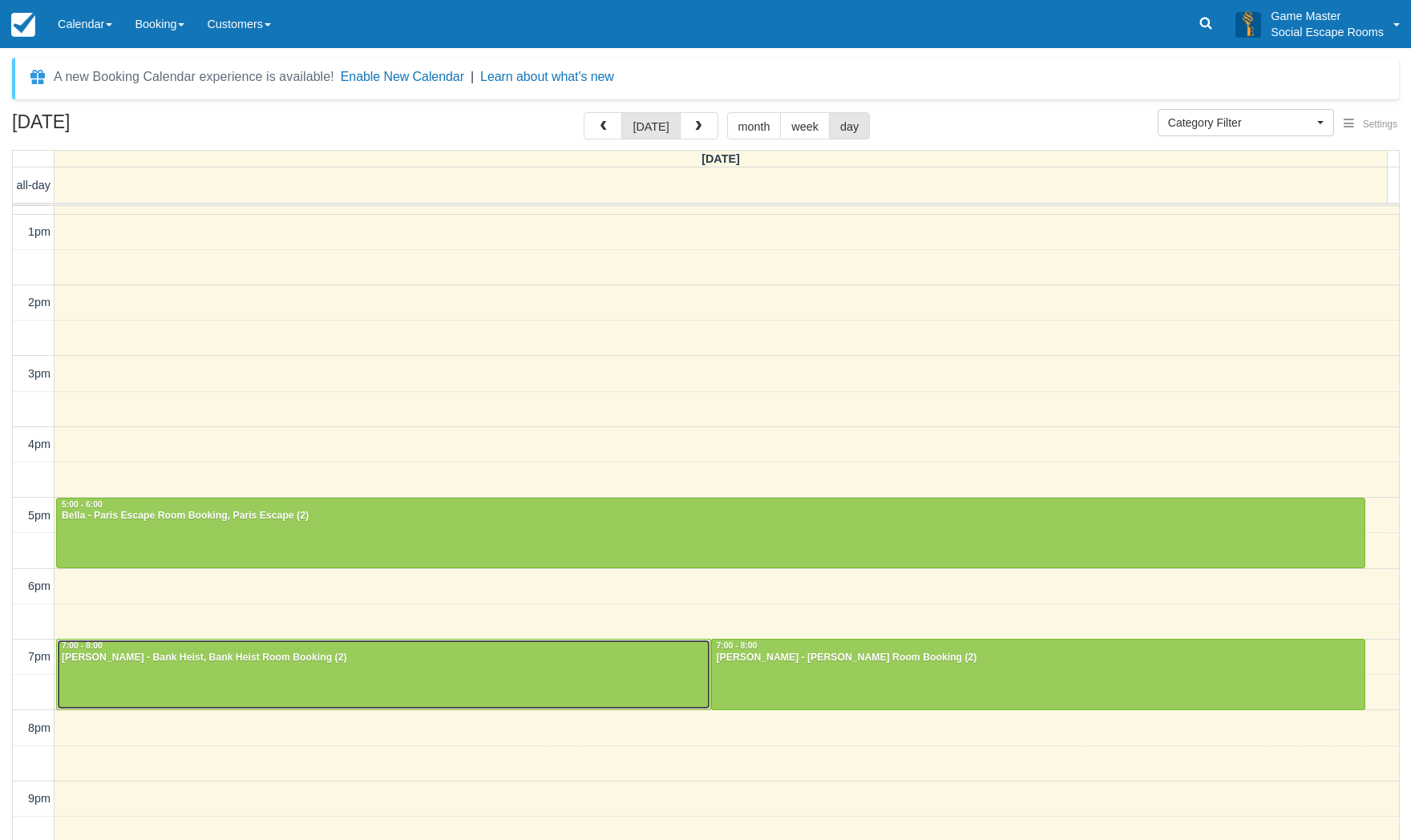
drag, startPoint x: 410, startPoint y: 657, endPoint x: 707, endPoint y: 668, distance: 297.2
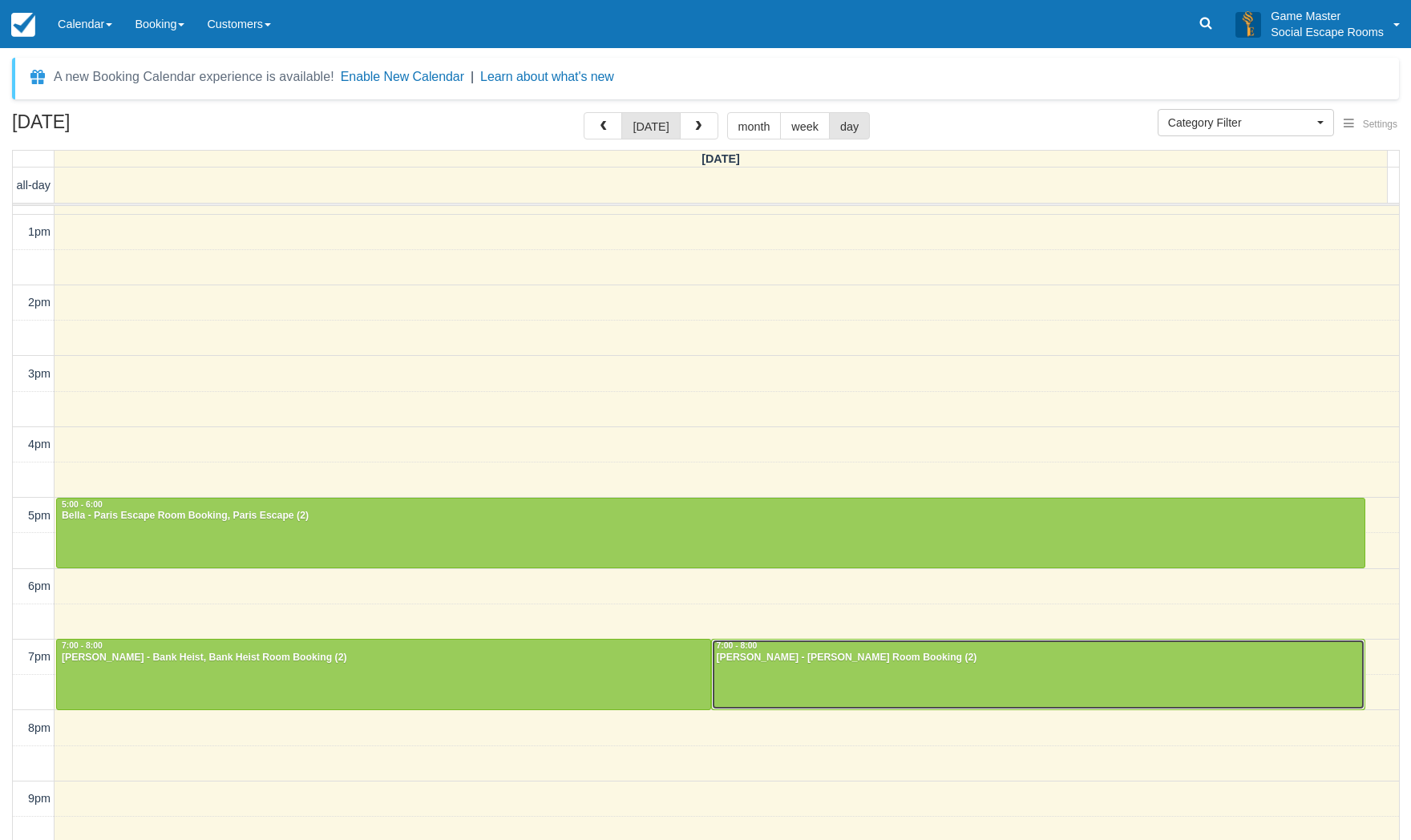
drag, startPoint x: 817, startPoint y: 662, endPoint x: 635, endPoint y: 453, distance: 277.1
click at [85, 33] on link "Calendar" at bounding box center [84, 24] width 77 height 48
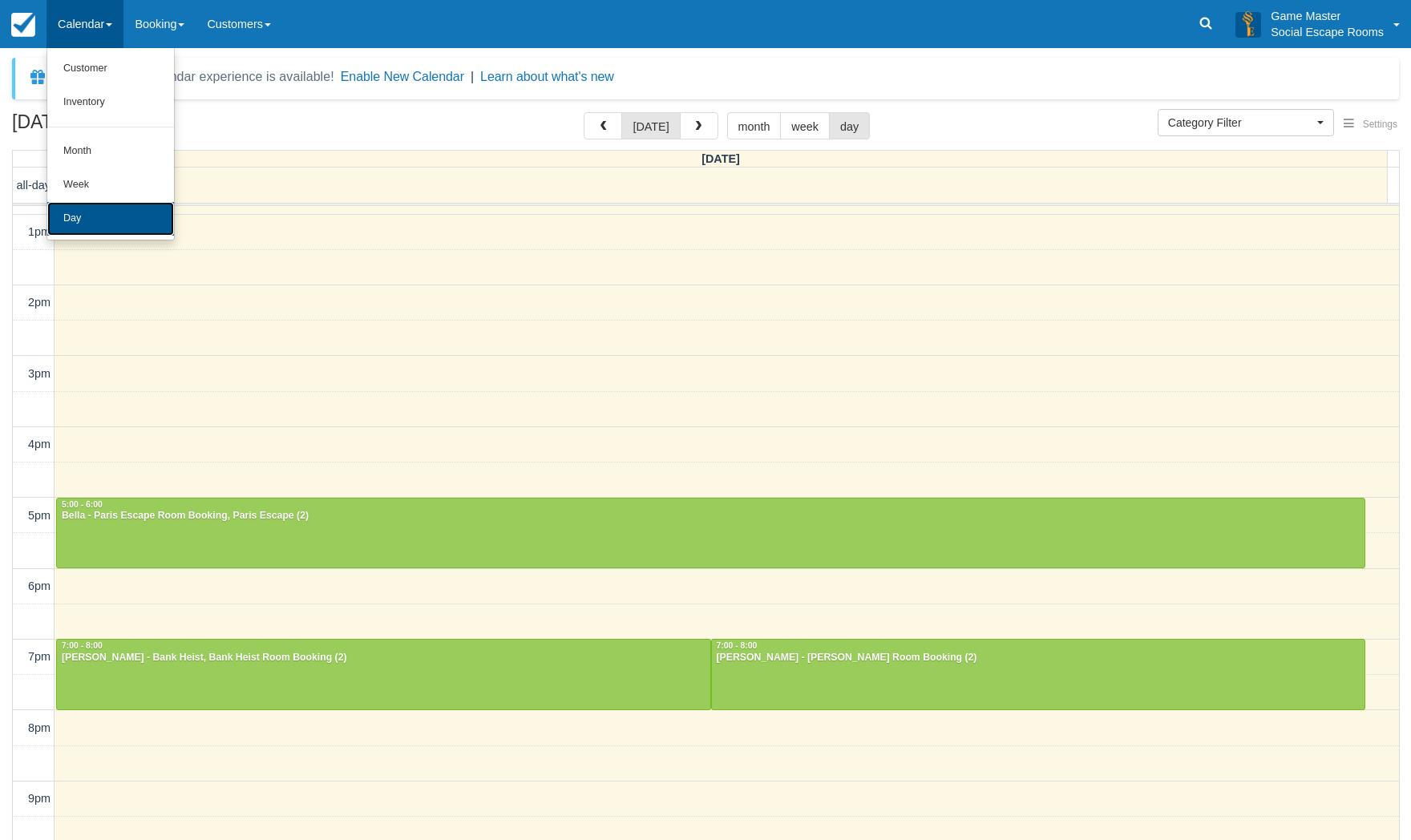
click at [94, 210] on link "Day" at bounding box center [110, 219] width 127 height 33
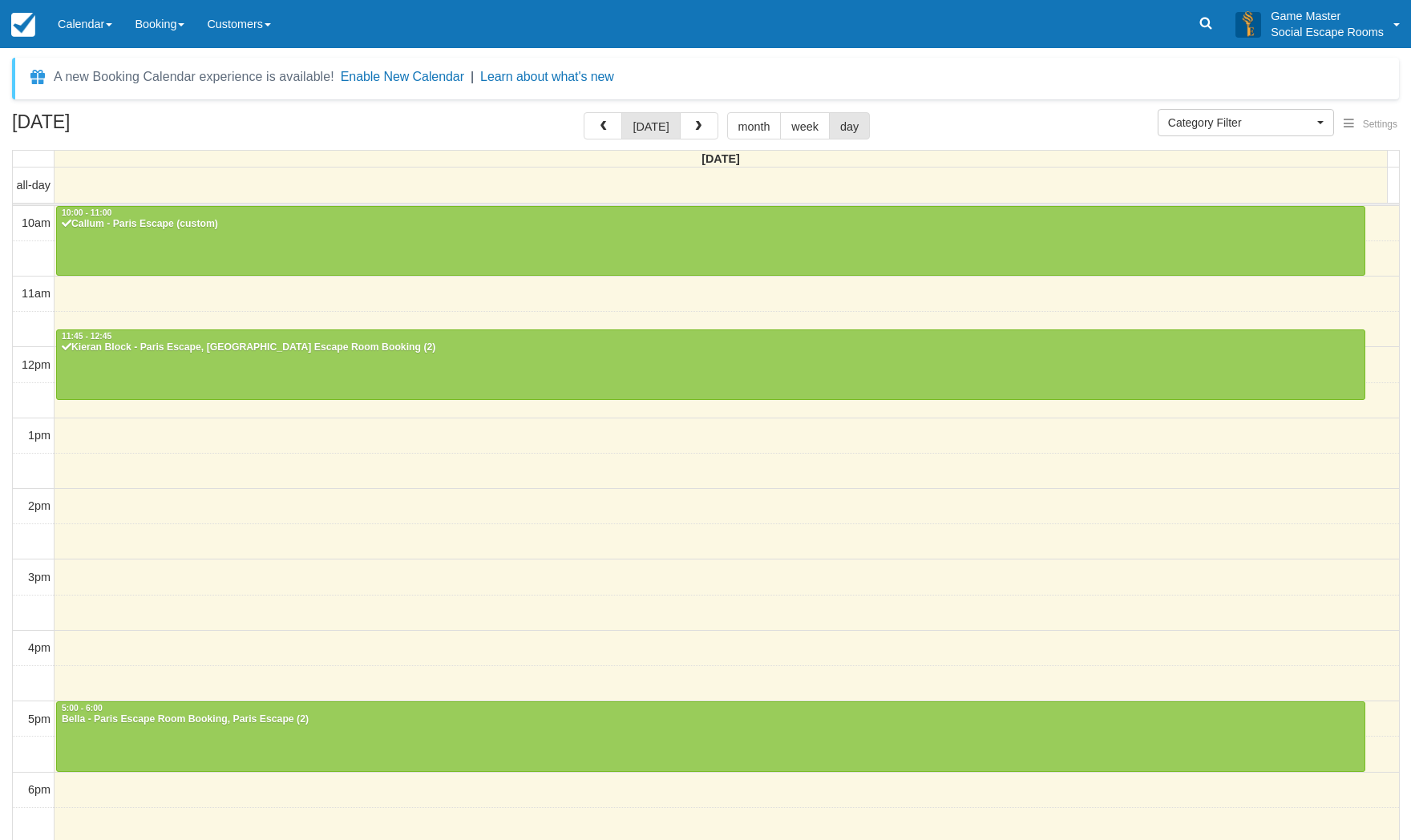
select select
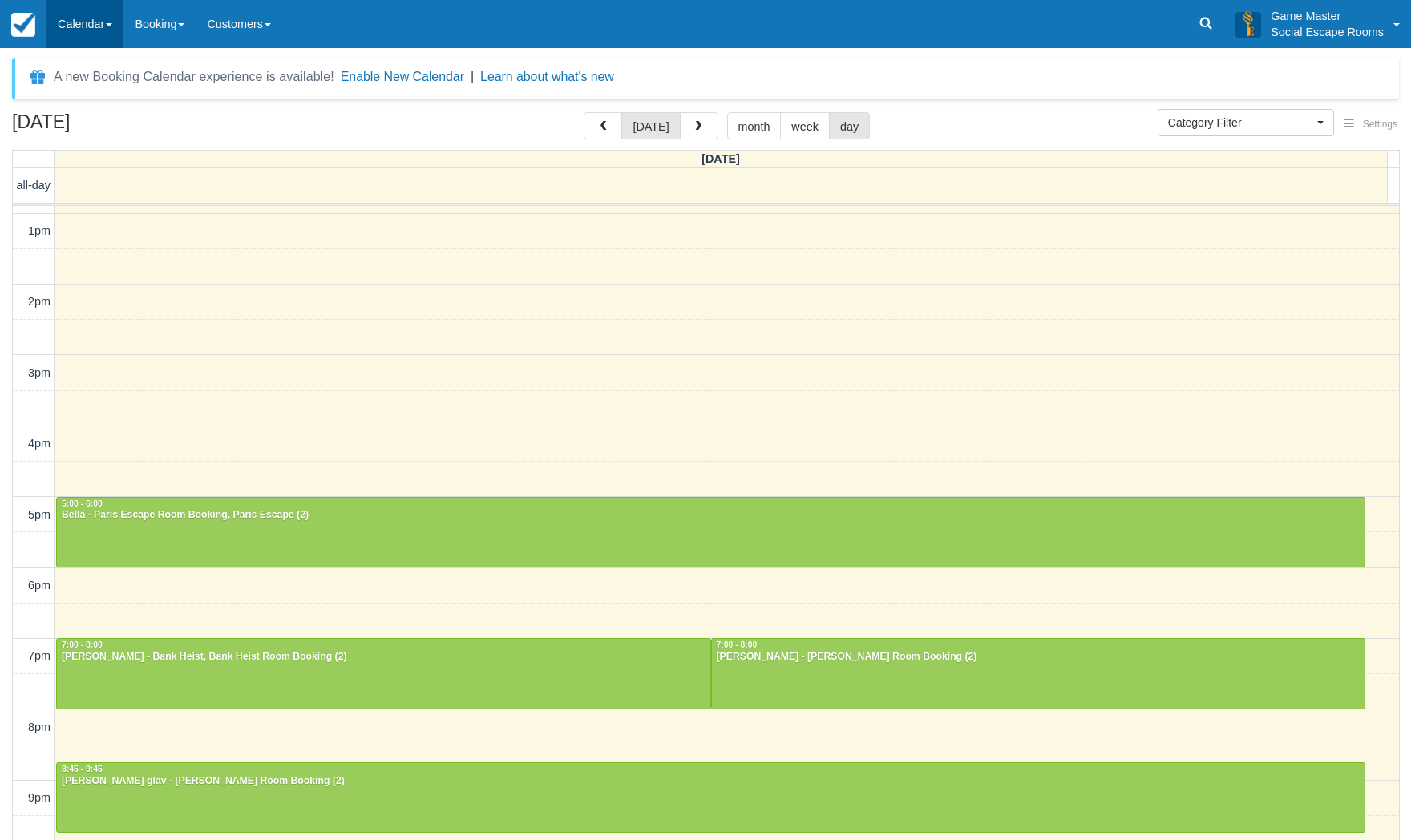
click at [78, 23] on link "Calendar" at bounding box center [84, 24] width 77 height 48
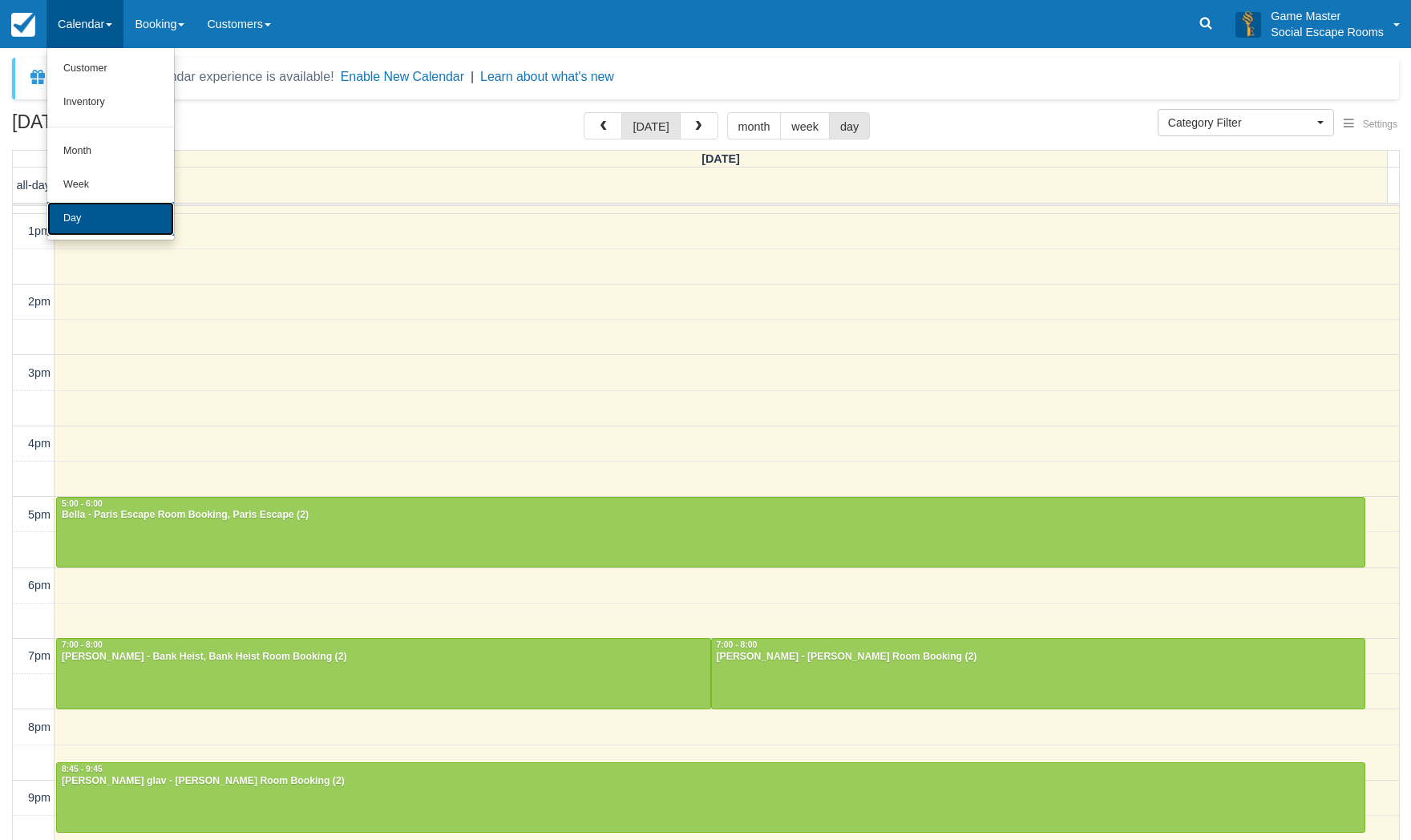
click at [101, 214] on link "Day" at bounding box center [110, 219] width 127 height 33
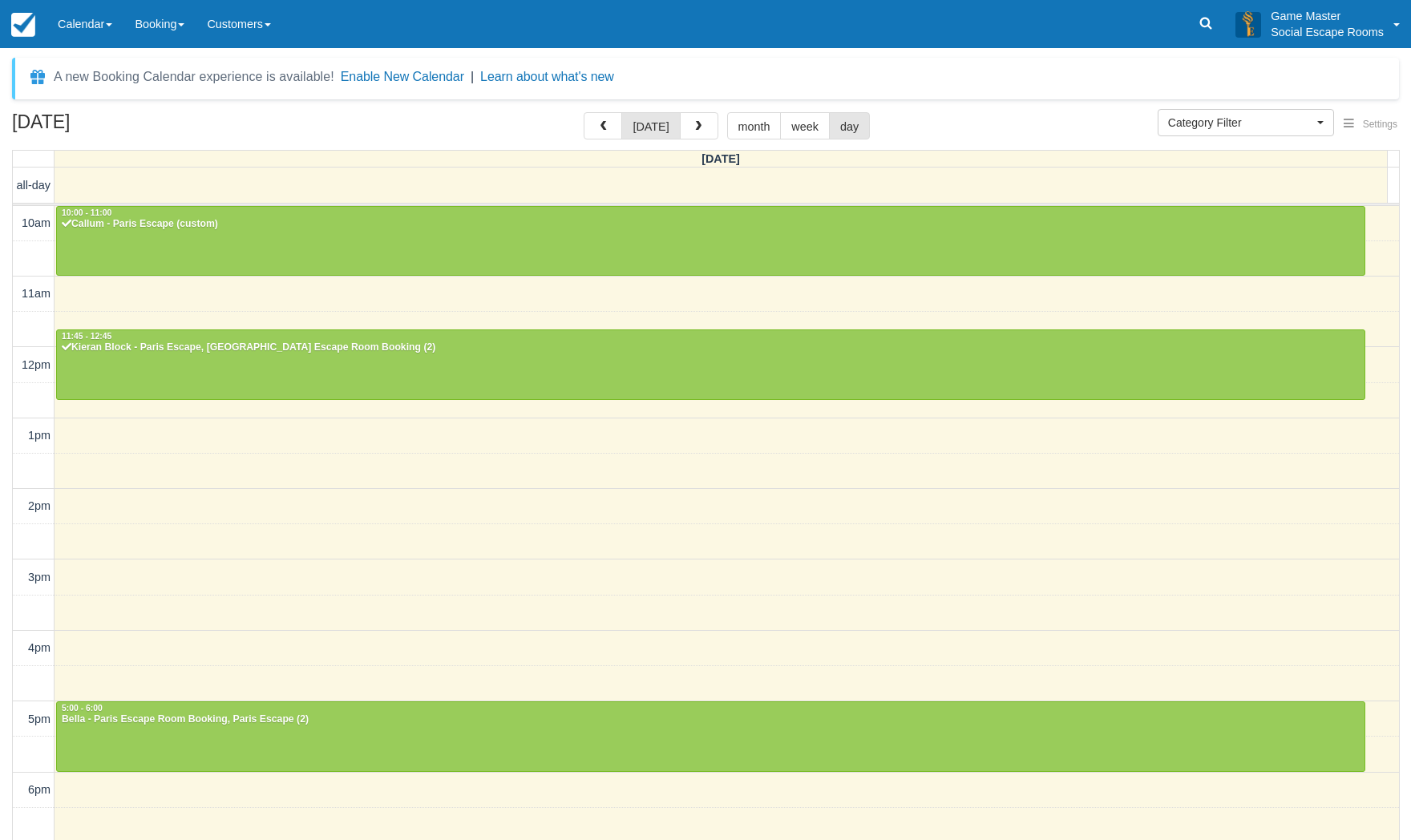
select select
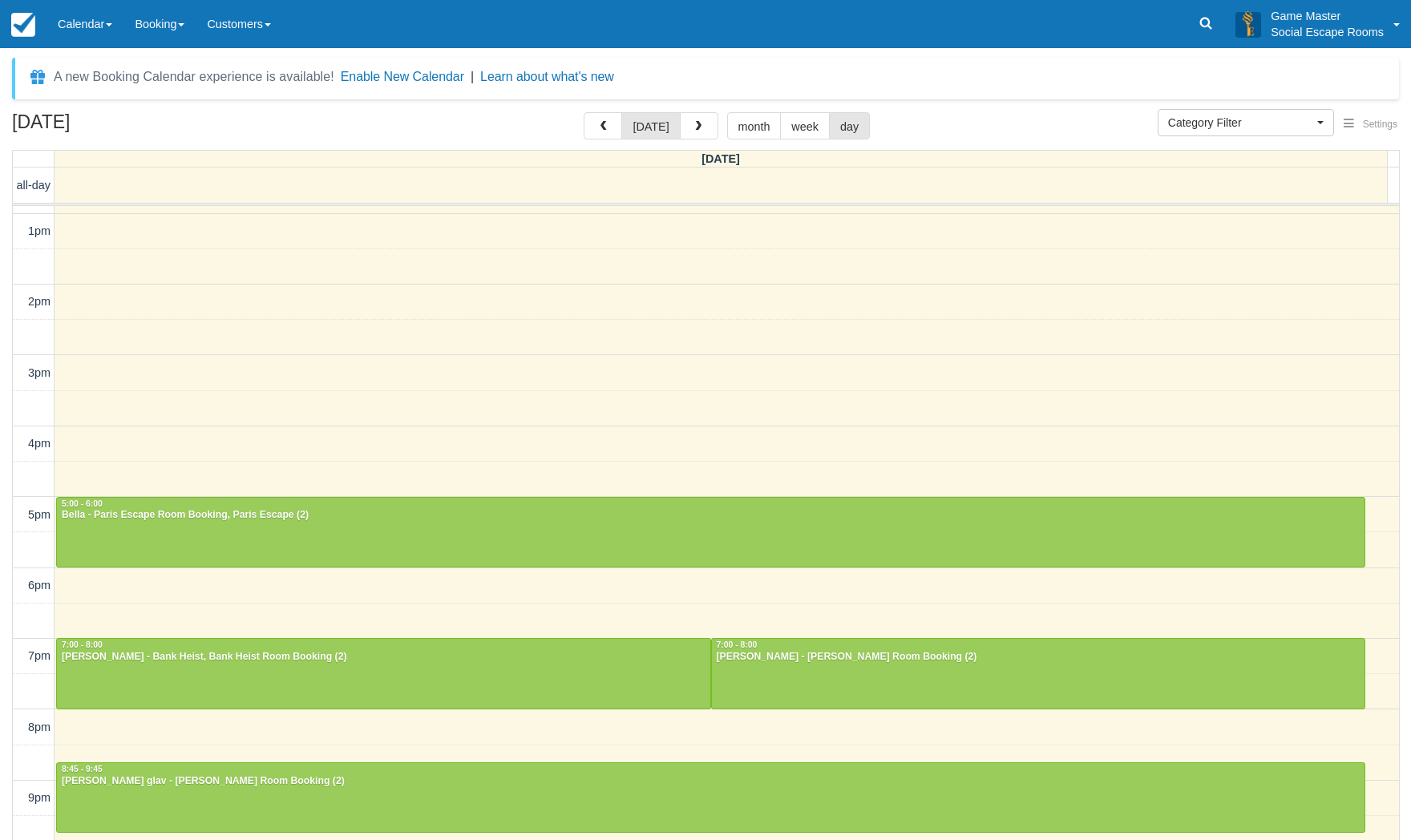
scroll to position [203, 0]
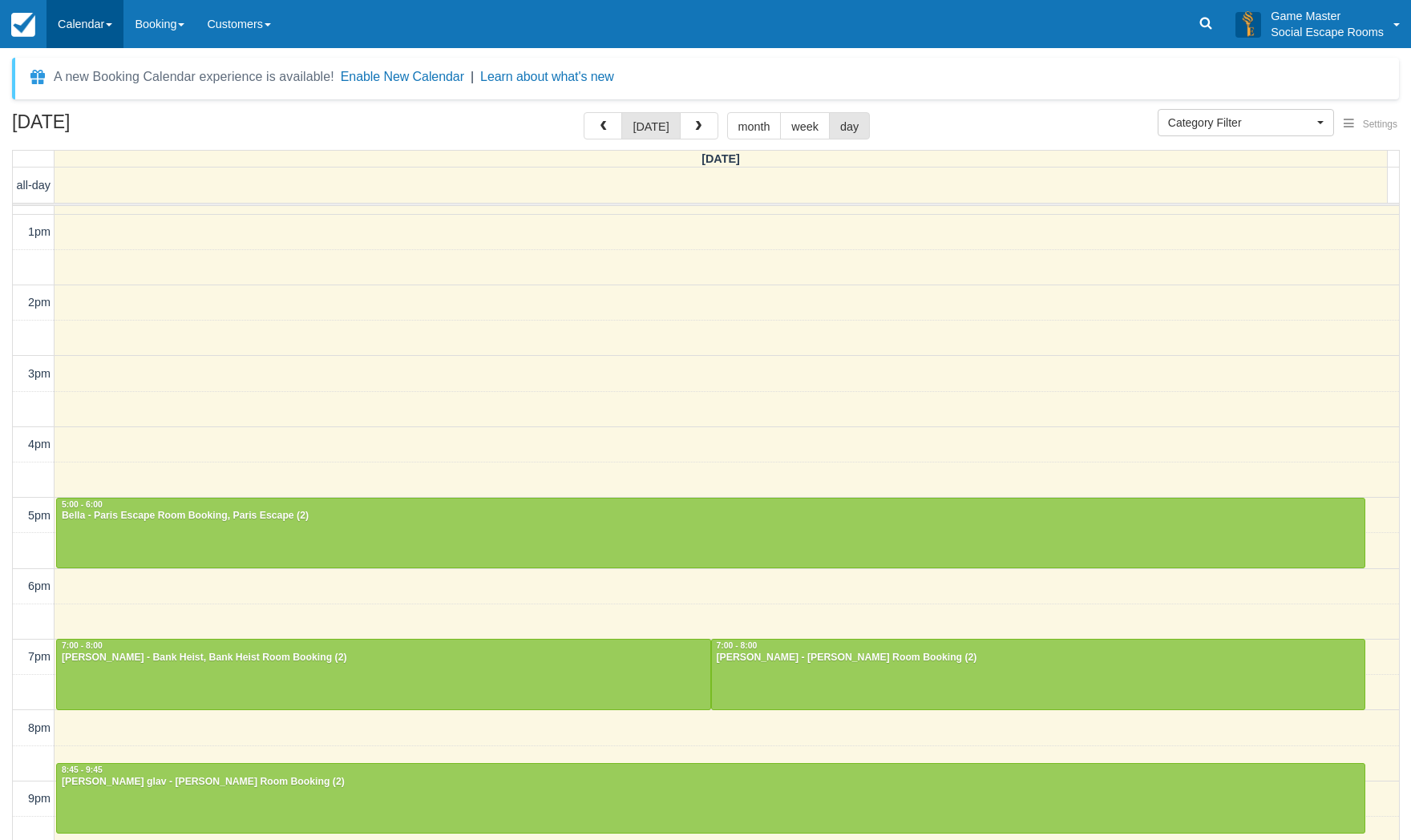
click at [90, 30] on link "Calendar" at bounding box center [84, 24] width 77 height 48
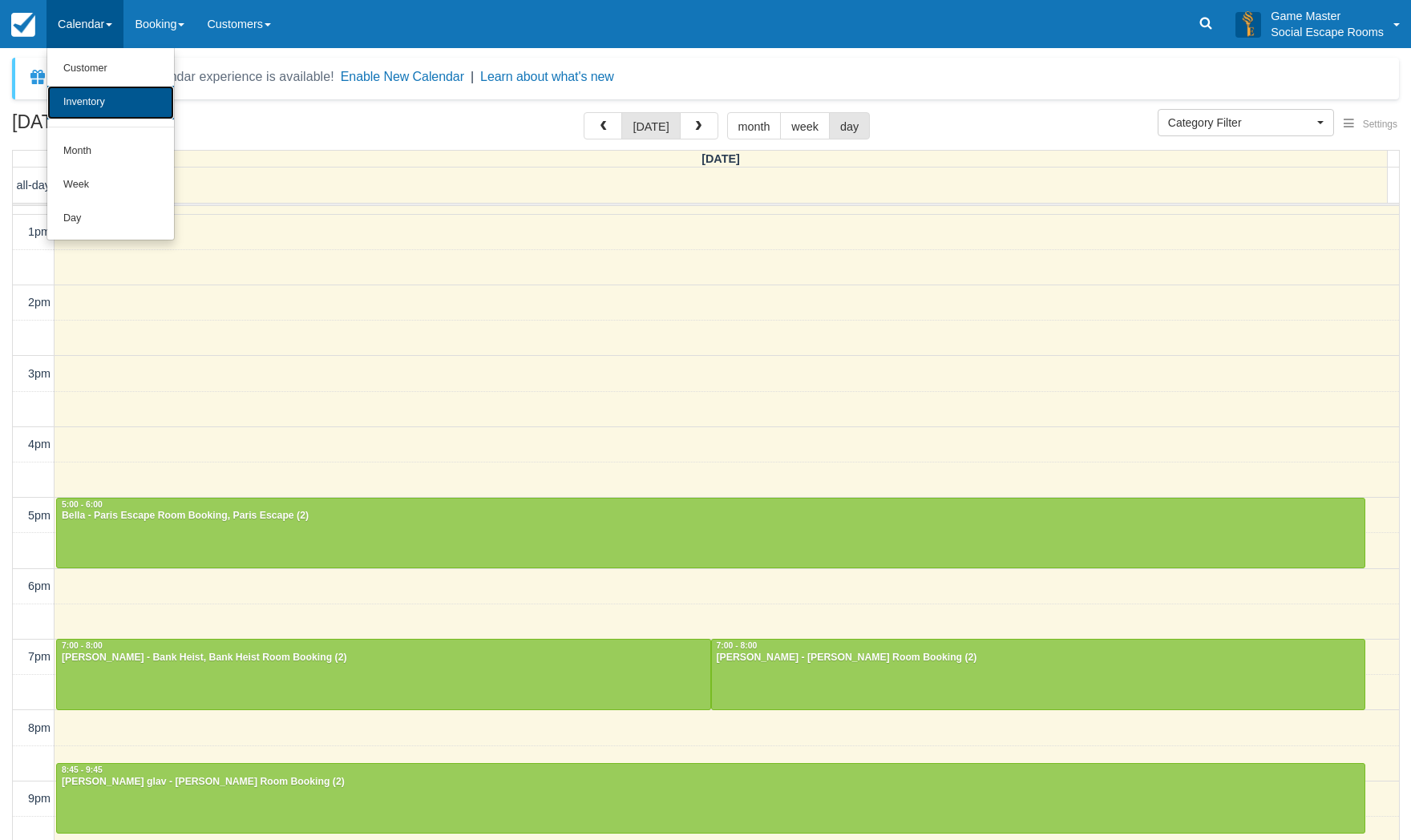
click at [101, 105] on link "Inventory" at bounding box center [110, 102] width 127 height 33
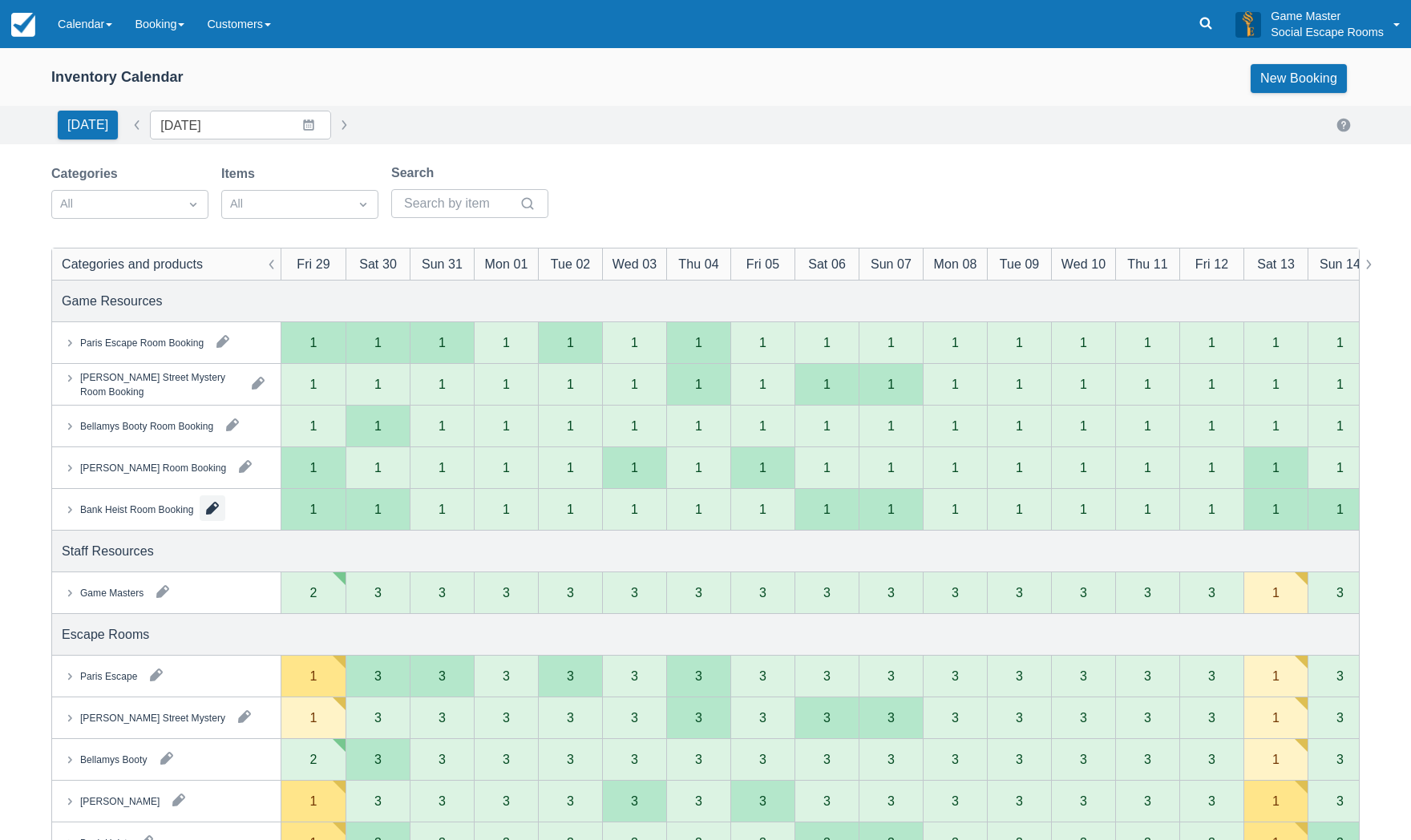
click at [211, 507] on button "button" at bounding box center [212, 508] width 26 height 26
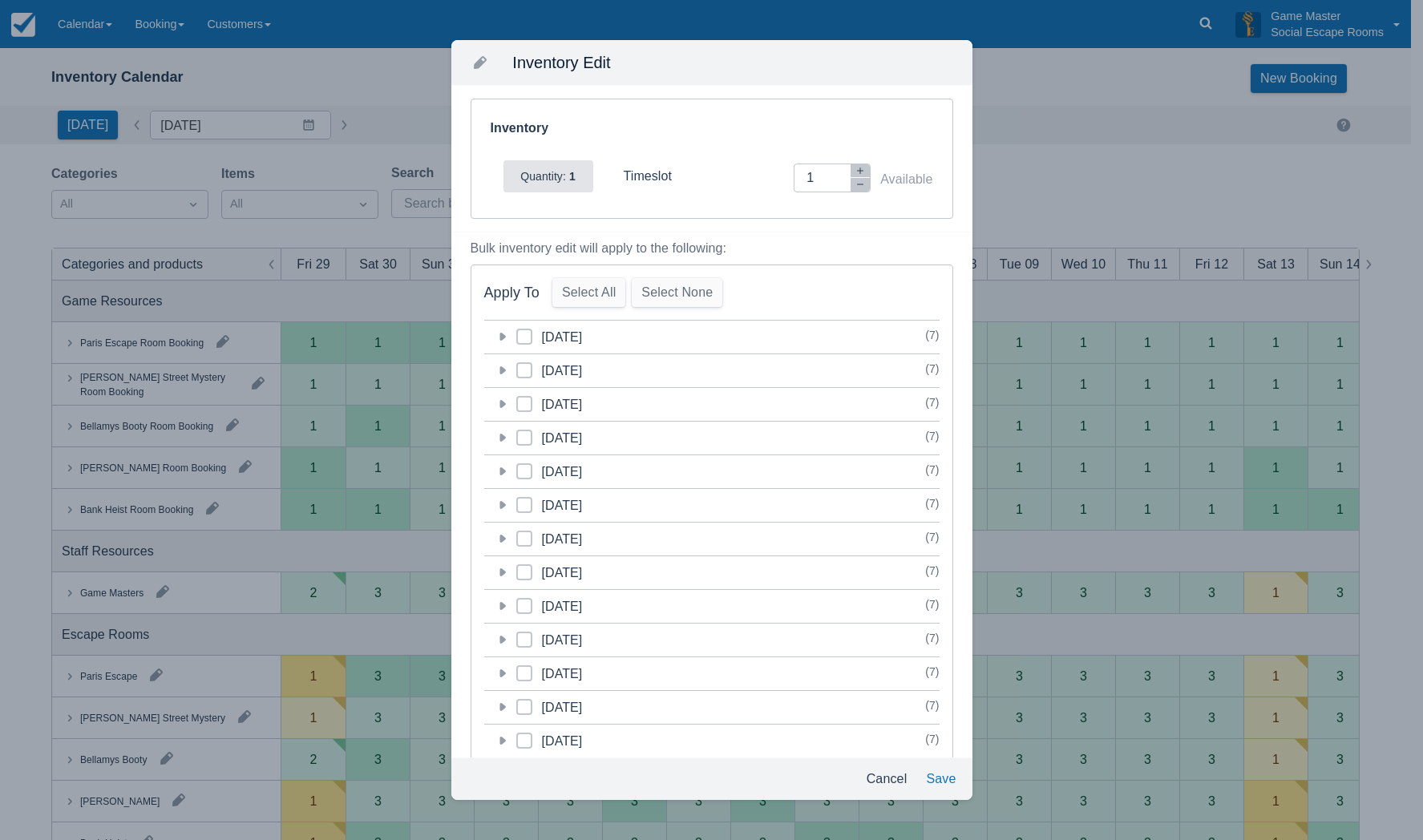
drag, startPoint x: 507, startPoint y: 336, endPoint x: 637, endPoint y: 307, distance: 133.2
click at [513, 334] on div "category-1756389600 [DATE]" at bounding box center [597, 337] width 228 height 33
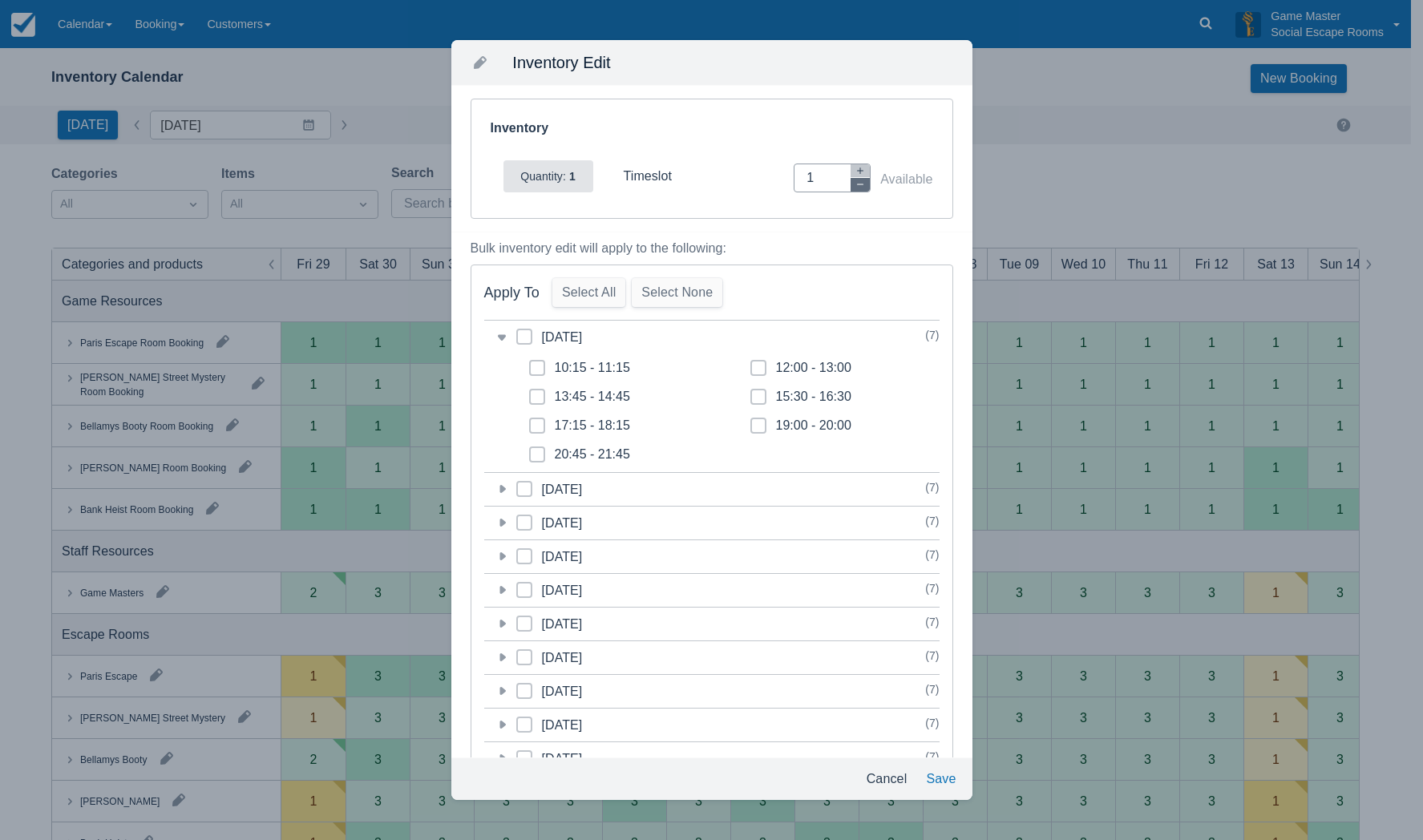
click at [855, 183] on icon "button" at bounding box center [860, 184] width 9 height 9
type input "0"
drag, startPoint x: 540, startPoint y: 454, endPoint x: 620, endPoint y: 490, distance: 87.7
click at [541, 454] on span at bounding box center [537, 461] width 16 height 29
click at [530, 450] on input "20:45 - 21:45" at bounding box center [529, 450] width 1 height 1
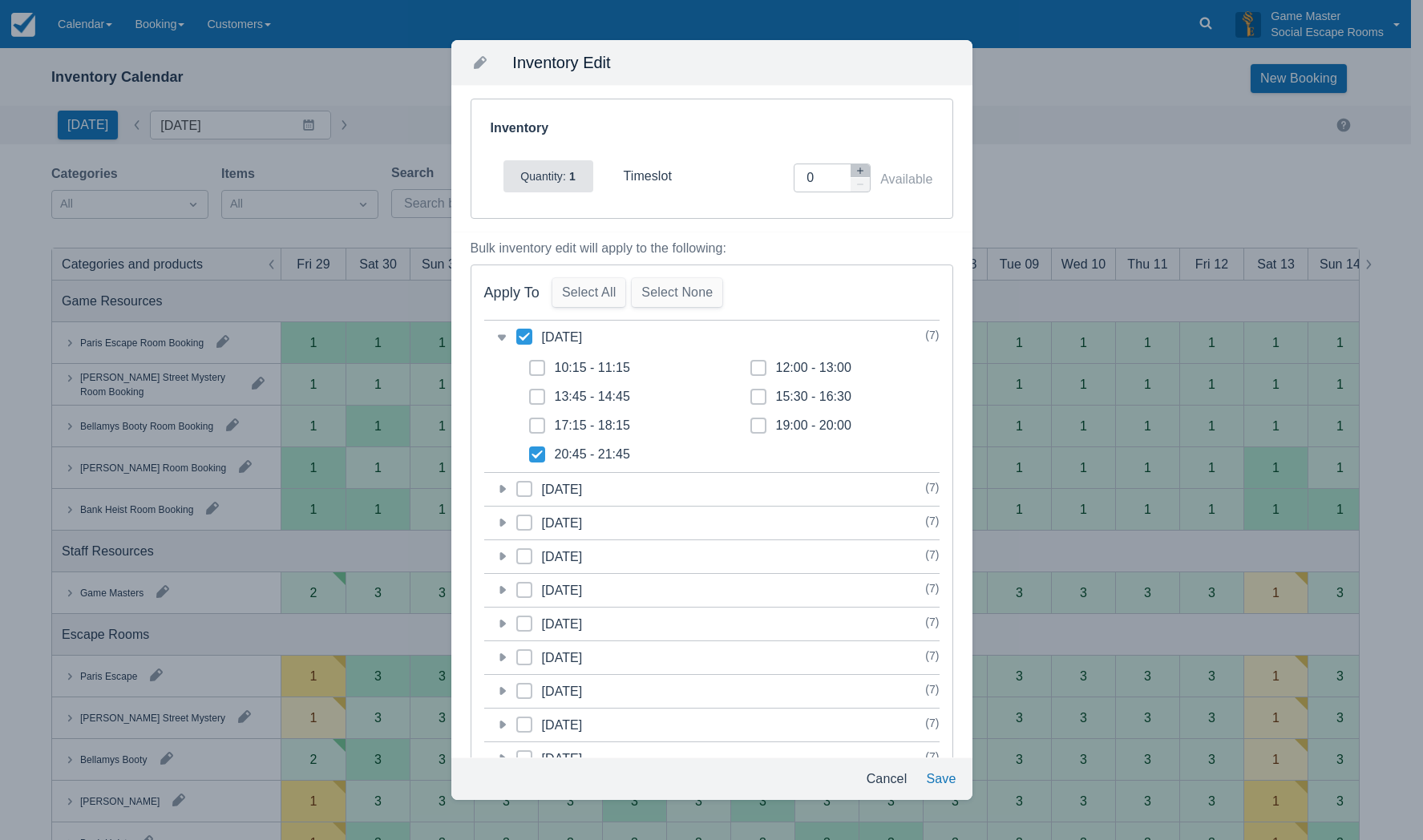
checkbox input "true"
click at [945, 776] on button "Save" at bounding box center [941, 778] width 42 height 29
